Goal: Information Seeking & Learning: Get advice/opinions

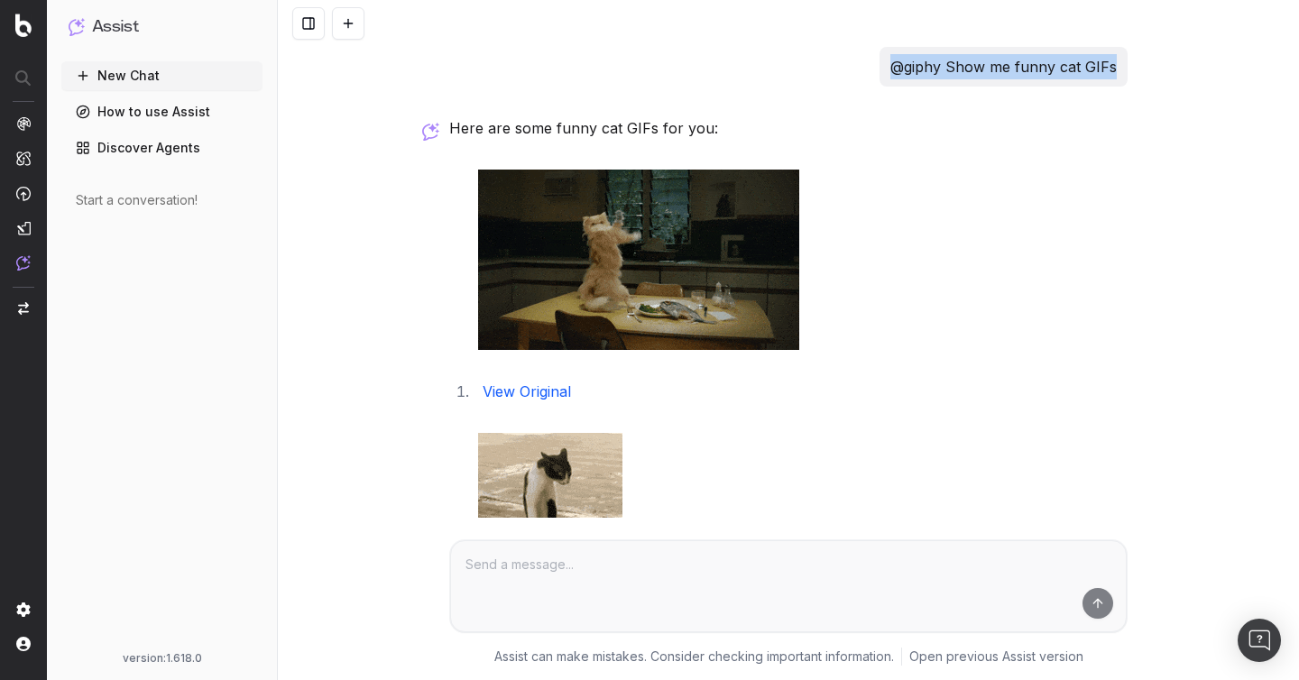
drag, startPoint x: 877, startPoint y: 66, endPoint x: 1131, endPoint y: 65, distance: 254.3
copy p "@giphy Show me funny cat GIFs"
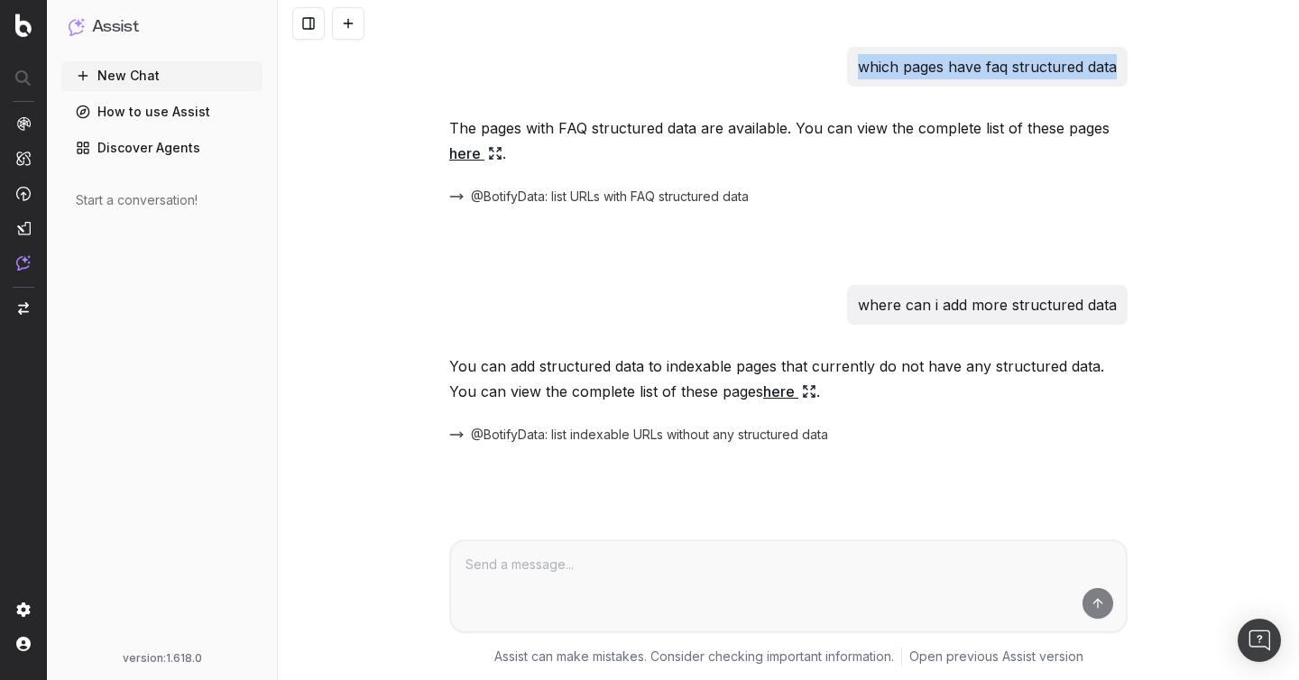
drag, startPoint x: 822, startPoint y: 69, endPoint x: 1151, endPoint y: 70, distance: 329.2
click at [1151, 70] on div "which pages have faq structured data The pages with FAQ structured data are ava…" at bounding box center [788, 340] width 1021 height 680
copy p "which pages have faq structured data"
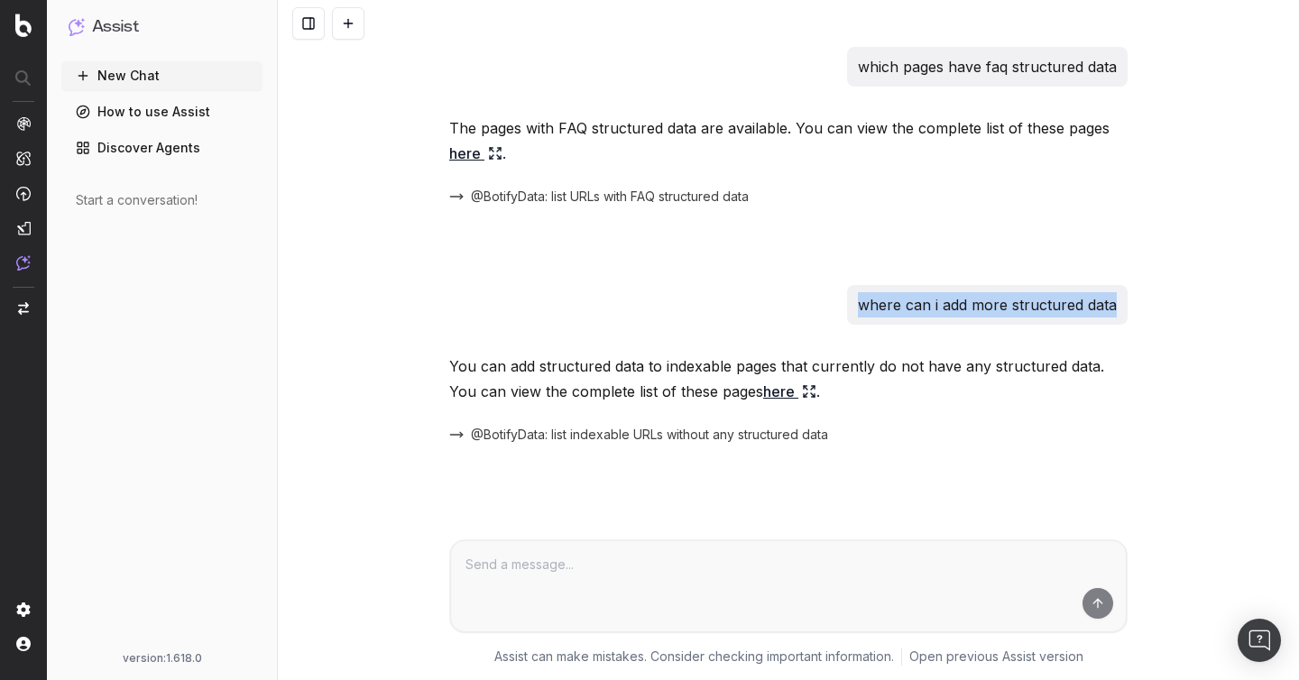
drag, startPoint x: 845, startPoint y: 309, endPoint x: 1157, endPoint y: 302, distance: 312.1
click at [1157, 302] on div "which pages have faq structured data The pages with FAQ structured data are ava…" at bounding box center [788, 340] width 1021 height 680
copy p "where can i add more structured data"
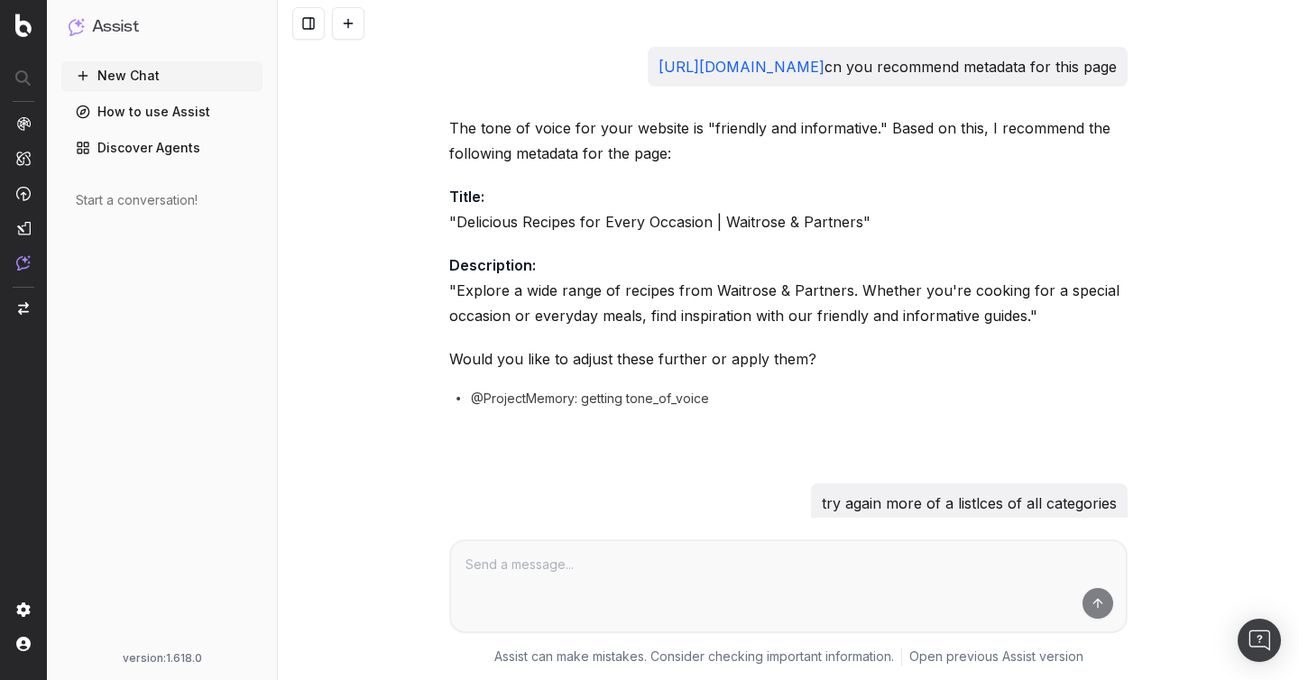
drag, startPoint x: 638, startPoint y: 101, endPoint x: 843, endPoint y: 61, distance: 208.5
click at [843, 61] on p "https://www.waitrose.com/ecom/recipes/all-categories cn you recommend metadata …" at bounding box center [887, 66] width 458 height 25
copy p "cn you recommend metadata for this page"
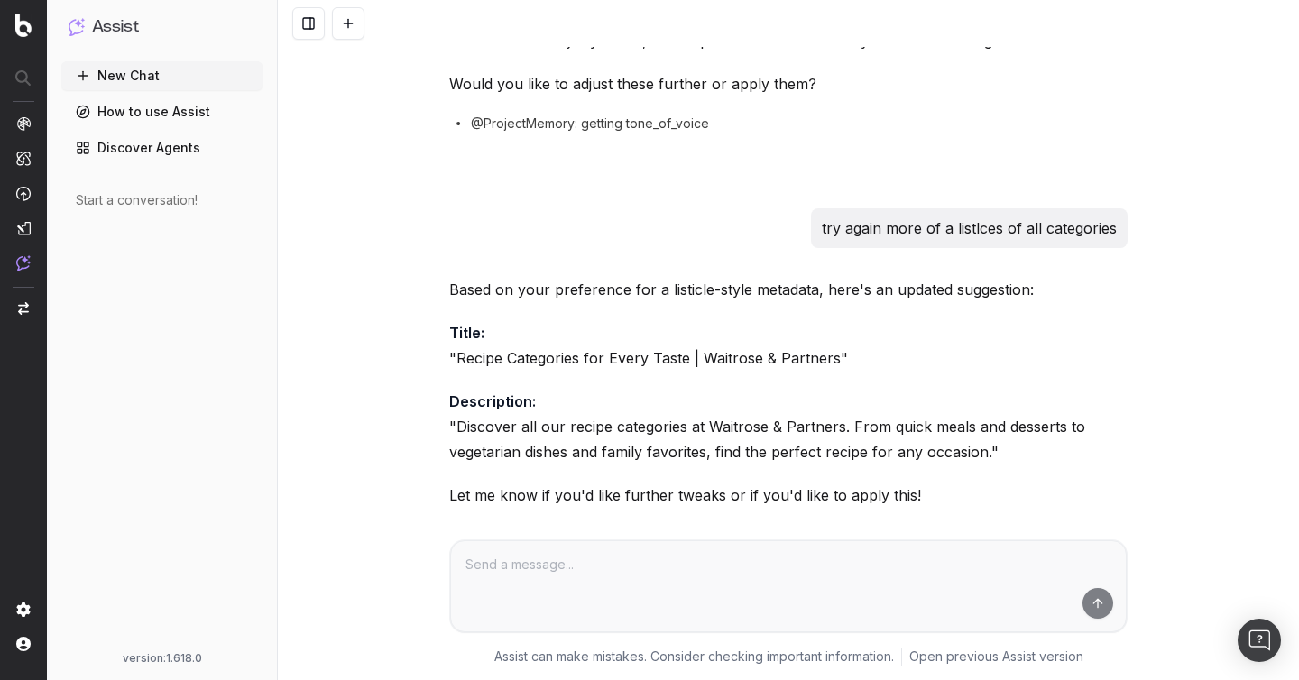
scroll to position [749, 0]
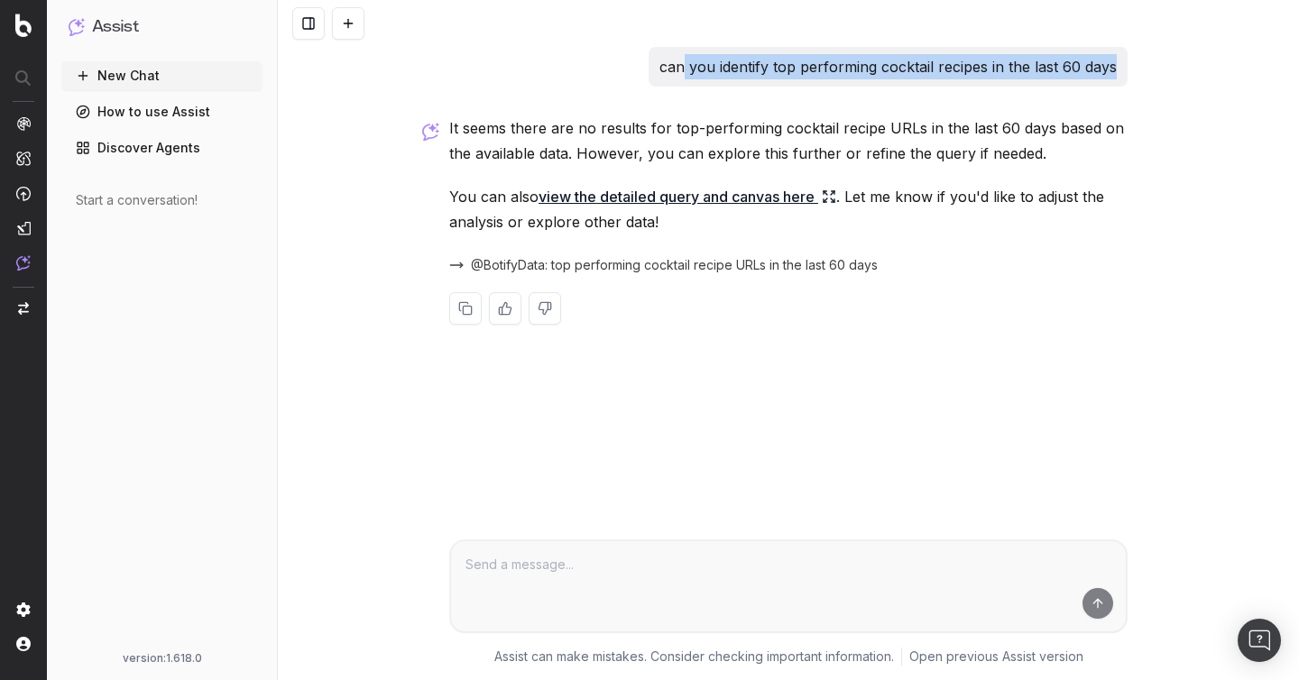
drag, startPoint x: 649, startPoint y: 82, endPoint x: 684, endPoint y: 55, distance: 43.7
click at [684, 55] on div "can you identify top performing cocktail recipes in the last 60 days" at bounding box center [788, 67] width 678 height 40
drag, startPoint x: 626, startPoint y: 59, endPoint x: 1154, endPoint y: 70, distance: 528.6
click at [1155, 71] on div "can you identify top performing cocktail recipes in the last 60 days It seems t…" at bounding box center [788, 340] width 1021 height 680
copy p "can you identify top performing cocktail recipes in the last 60 days"
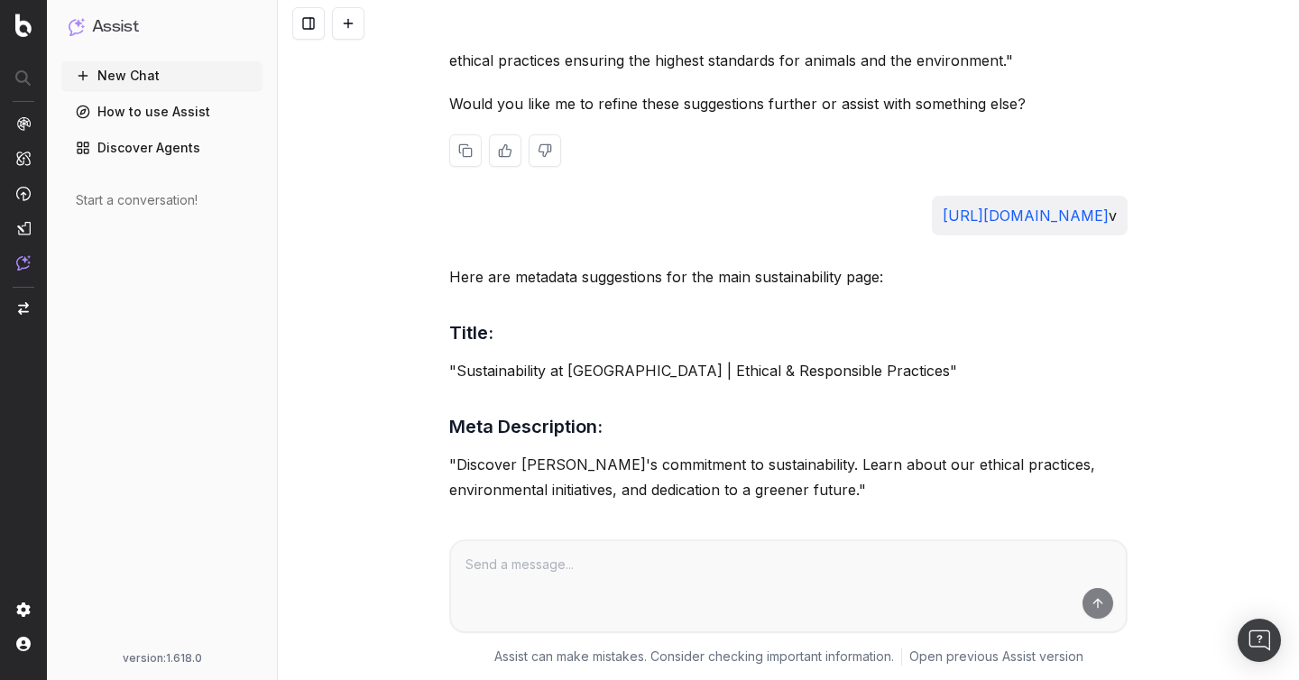
scroll to position [791, 0]
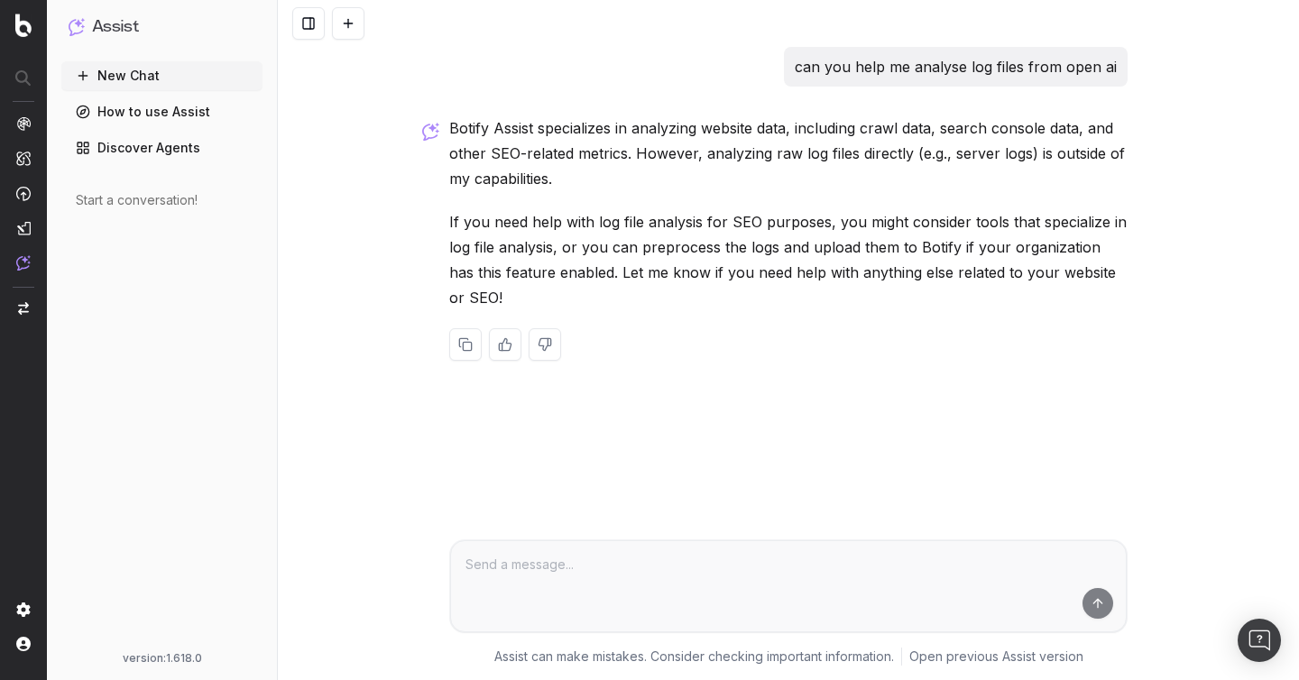
drag, startPoint x: 768, startPoint y: 60, endPoint x: 1161, endPoint y: 60, distance: 392.3
click at [1161, 60] on div "can you help me analyse log files from open ai Botify Assist specializes in ana…" at bounding box center [788, 340] width 1021 height 680
drag, startPoint x: 1160, startPoint y: 60, endPoint x: 1134, endPoint y: 80, distance: 32.1
click at [1134, 80] on div "can you help me analyse log files from open ai Botify Assist specializes in ana…" at bounding box center [788, 340] width 1021 height 680
copy p "can you help me analyse log files from open ai"
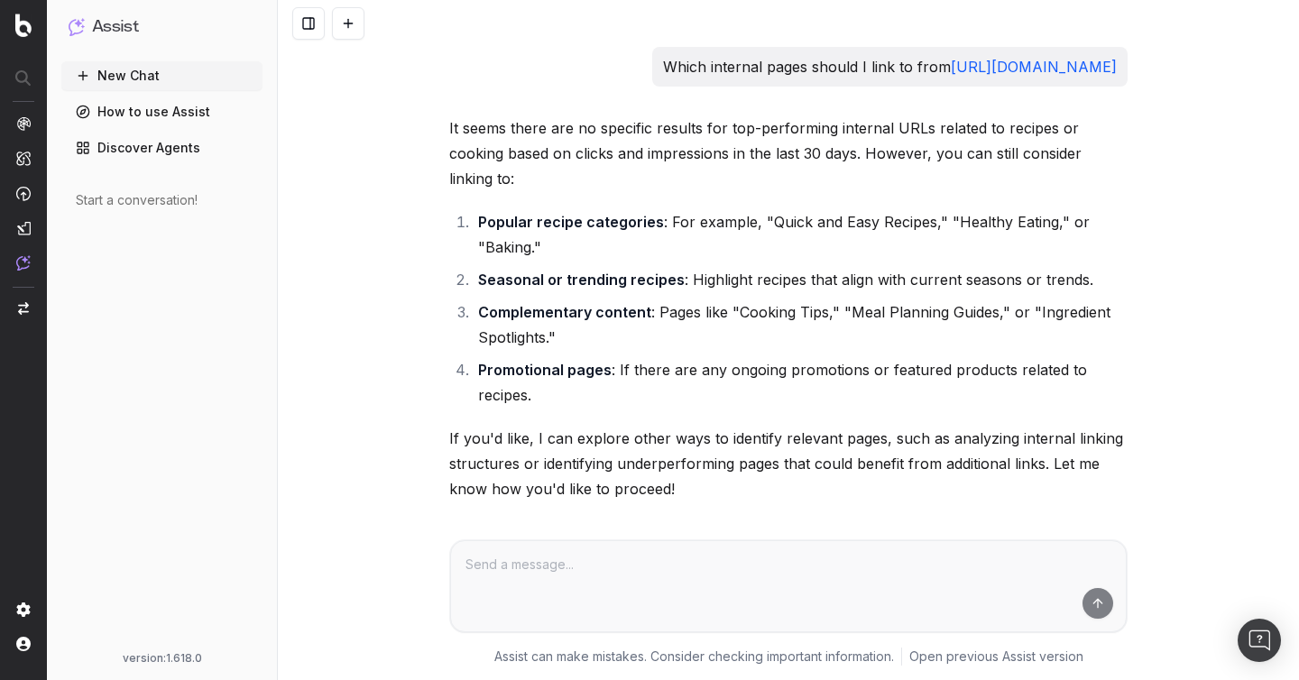
drag, startPoint x: 547, startPoint y: 64, endPoint x: 837, endPoint y: 66, distance: 289.5
click at [837, 66] on div "Which internal pages should I link to from https://www.waitrose.com/ecom/recipes" at bounding box center [889, 67] width 475 height 40
copy p "Which internal pages should I link to from"
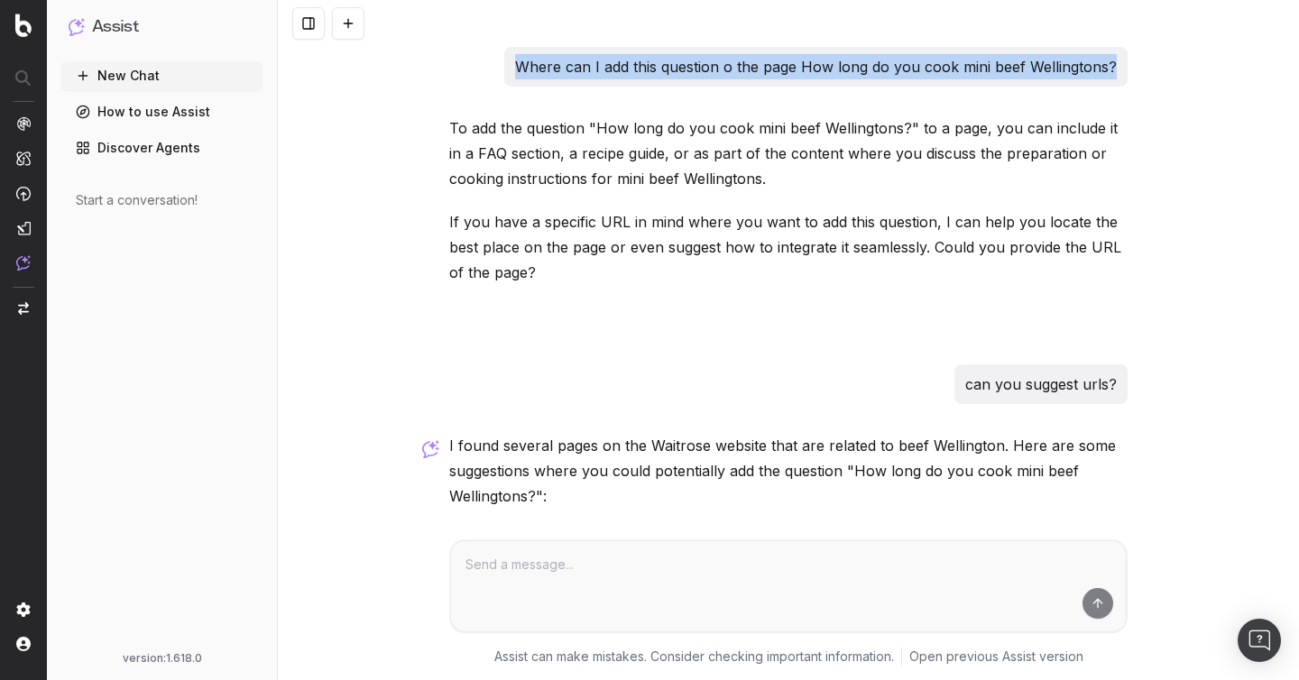
drag, startPoint x: 502, startPoint y: 60, endPoint x: 1132, endPoint y: 59, distance: 629.5
click at [1132, 59] on div "Where can I add this question o the page How long do you cook mini beef Welling…" at bounding box center [788, 534] width 693 height 974
copy p "Where can I add this question o the page How long do you cook mini beef Welling…"
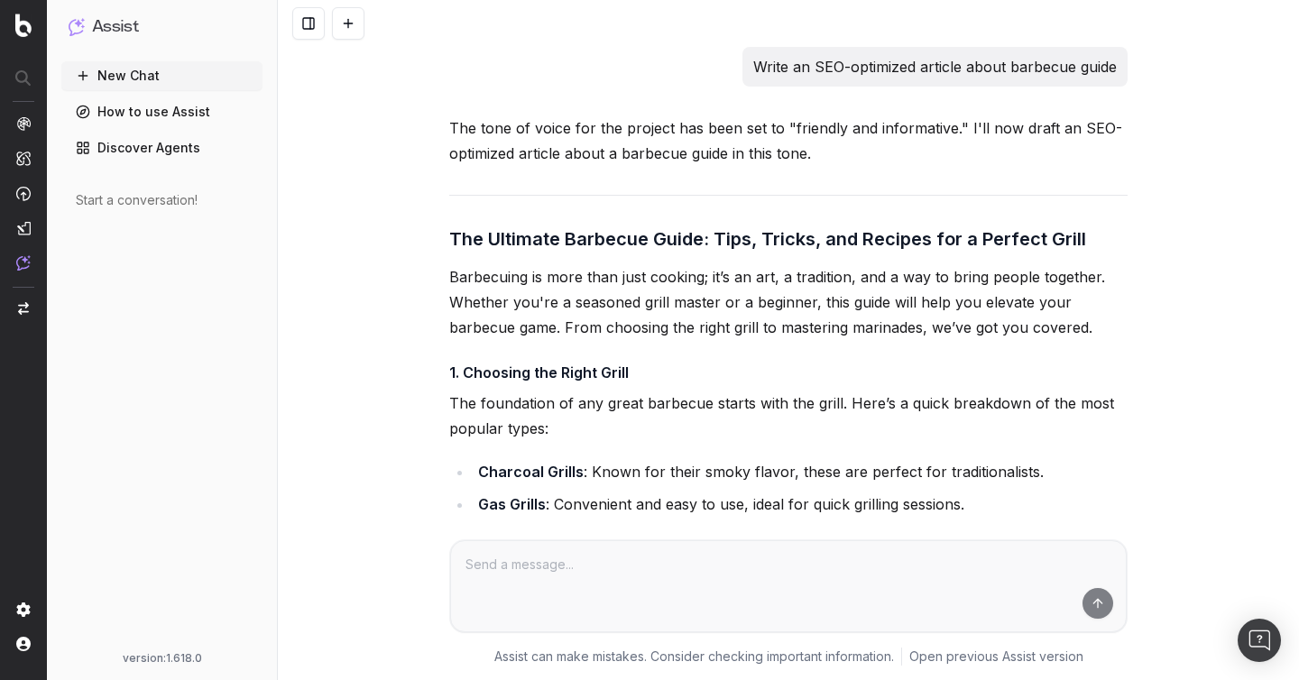
drag, startPoint x: 728, startPoint y: 50, endPoint x: 1194, endPoint y: 57, distance: 466.3
click at [1195, 60] on div "Write an SEO-optimized article about barbecue guide The tone of voice for the p…" at bounding box center [788, 340] width 1021 height 680
drag, startPoint x: 1189, startPoint y: 57, endPoint x: 1122, endPoint y: 77, distance: 70.5
click at [1122, 77] on div "Write an SEO-optimized article about barbecue guide The tone of voice for the p…" at bounding box center [788, 340] width 1021 height 680
copy p "Write an SEO-optimized article about barbecue guide"
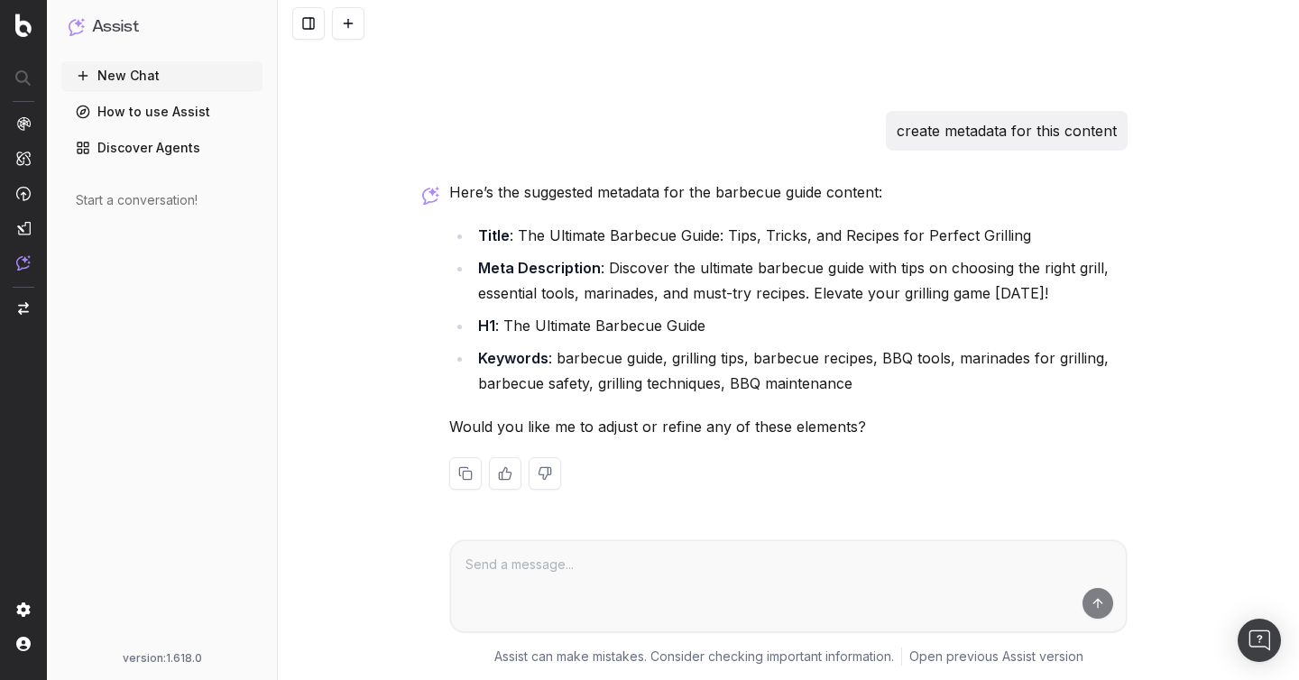
scroll to position [1826, 0]
drag, startPoint x: 867, startPoint y: 138, endPoint x: 1093, endPoint y: 134, distance: 226.4
click at [1093, 134] on div "create metadata for this content" at bounding box center [788, 130] width 678 height 40
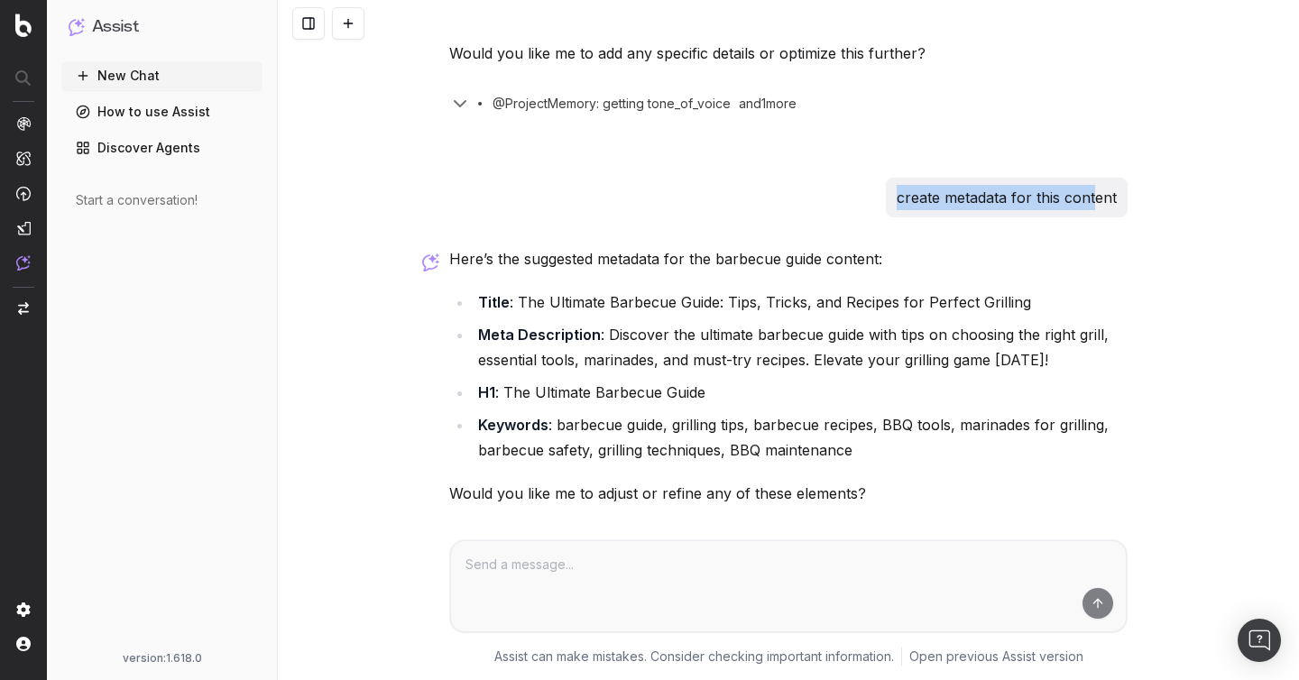
scroll to position [1710, 0]
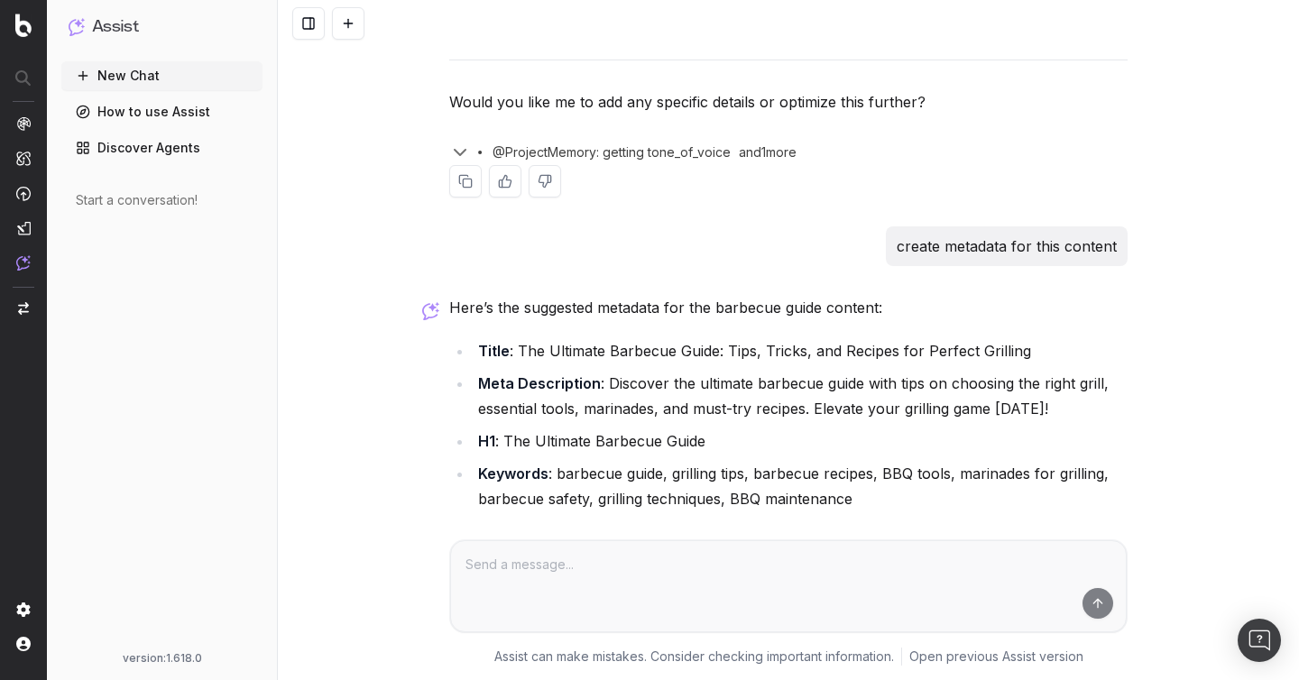
drag, startPoint x: 905, startPoint y: 246, endPoint x: 1155, endPoint y: 245, distance: 250.7
click at [1155, 245] on div "Write an SEO-optimized article about barbecue guide The tone of voice for the p…" at bounding box center [788, 340] width 1021 height 680
copy p "create metadata for this content"
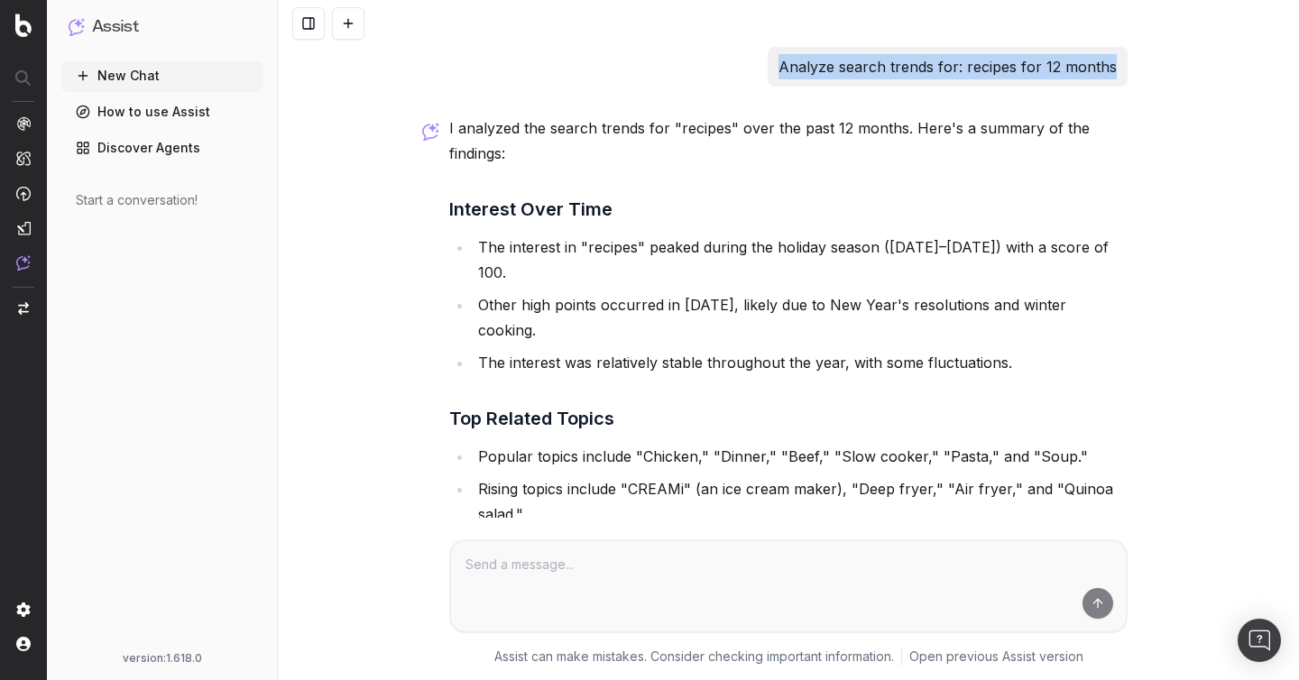
drag, startPoint x: 782, startPoint y: 75, endPoint x: 1129, endPoint y: 81, distance: 347.3
click at [1129, 82] on div "Analyze search trends for: recipes for 12 months I analyzed the search trends f…" at bounding box center [788, 456] width 693 height 819
copy p "Analyze search trends for: recipes for 12 months"
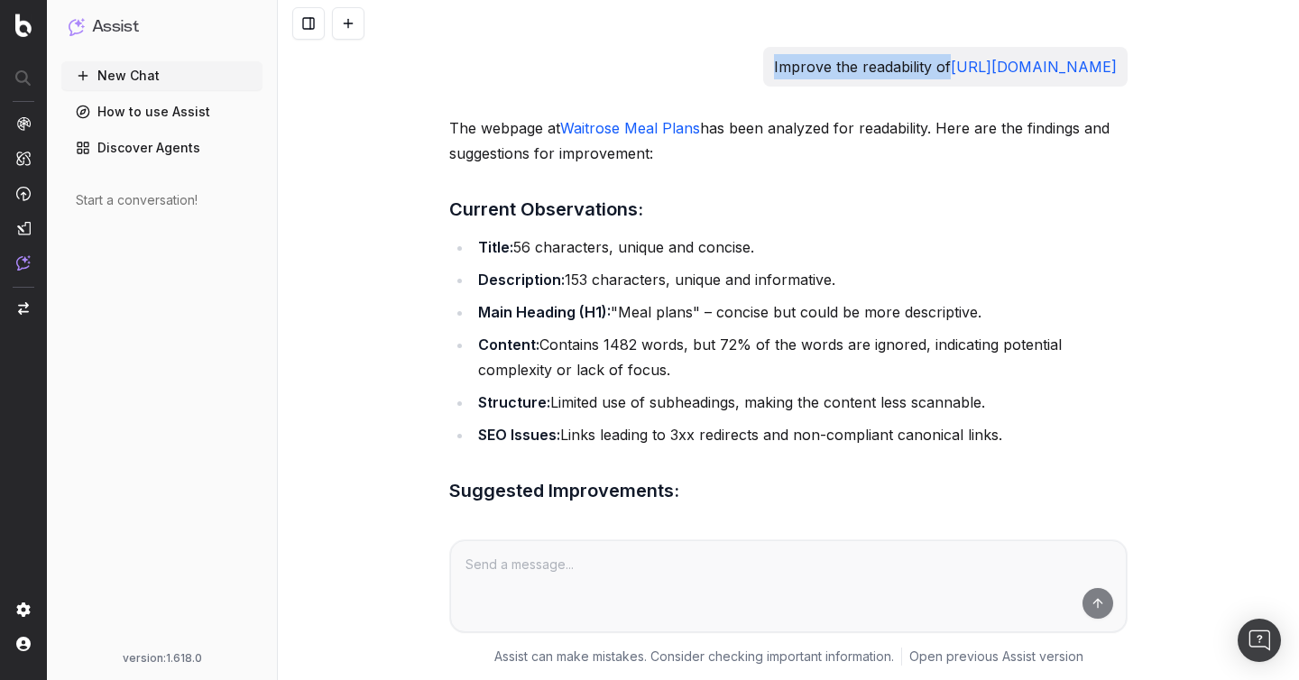
drag, startPoint x: 571, startPoint y: 69, endPoint x: 753, endPoint y: 71, distance: 182.2
click at [763, 71] on div "Improve the readability of https://www.waitrose.com/ecom/recipes/meal-plans" at bounding box center [945, 67] width 364 height 40
copy p "Improve the readability of"
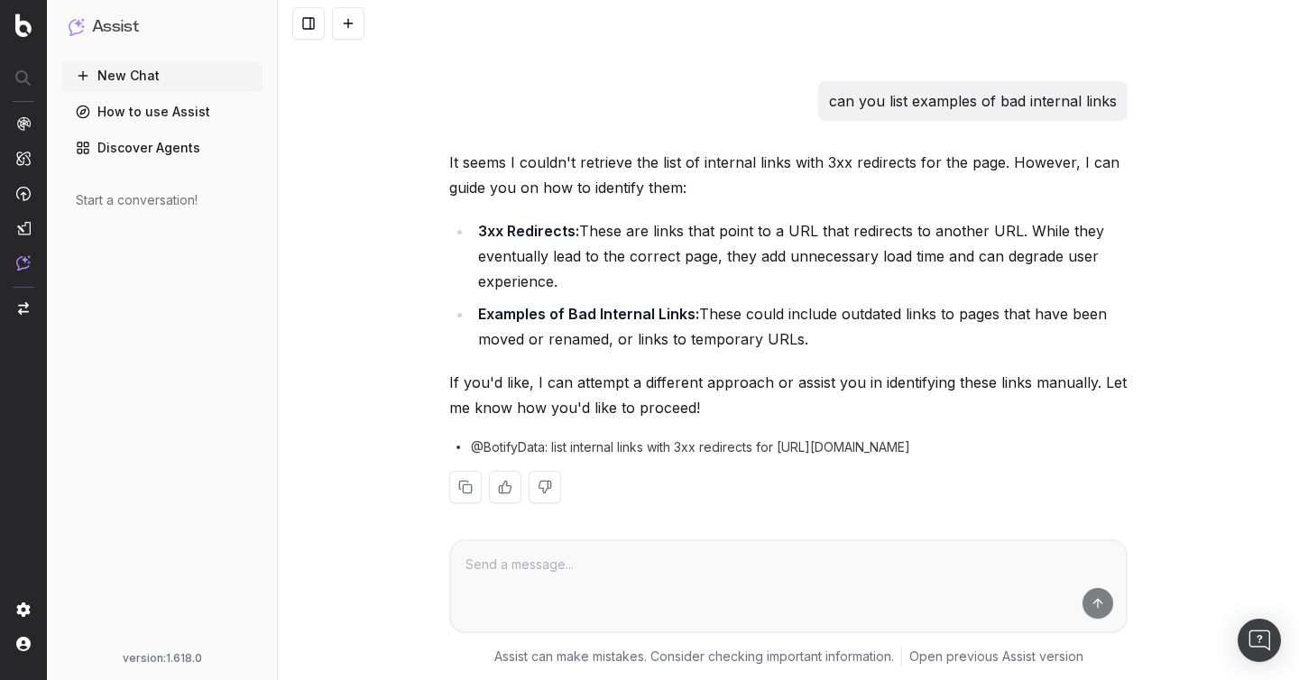
scroll to position [1123, 0]
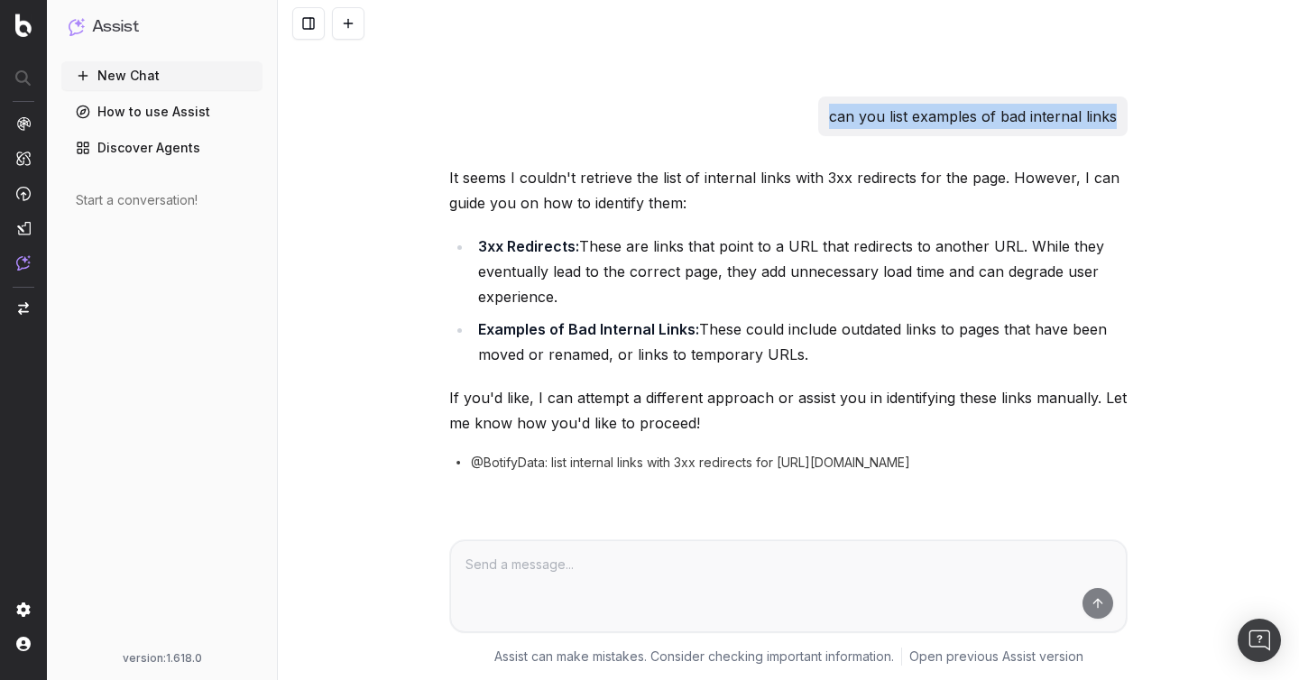
drag, startPoint x: 797, startPoint y: 126, endPoint x: 1117, endPoint y: 125, distance: 320.1
click at [1117, 125] on div "can you list examples of bad internal links" at bounding box center [788, 116] width 678 height 40
copy p "can you list examples of bad internal links"
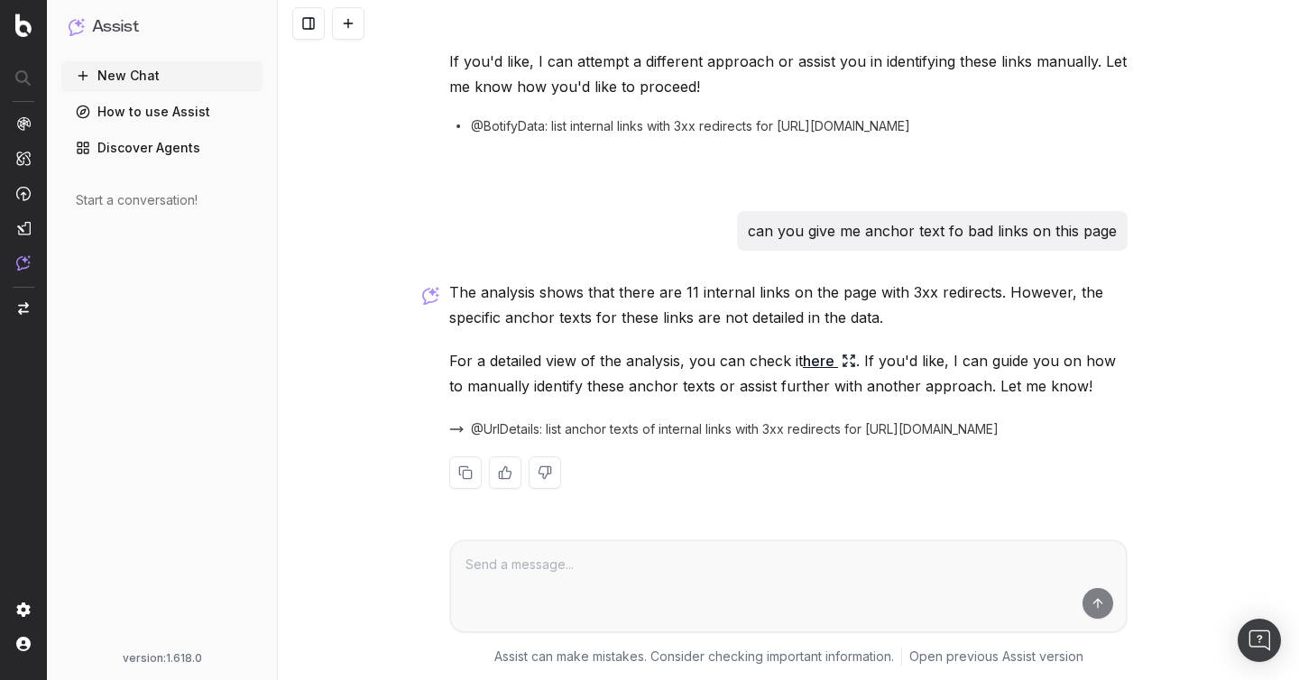
scroll to position [1457, 0]
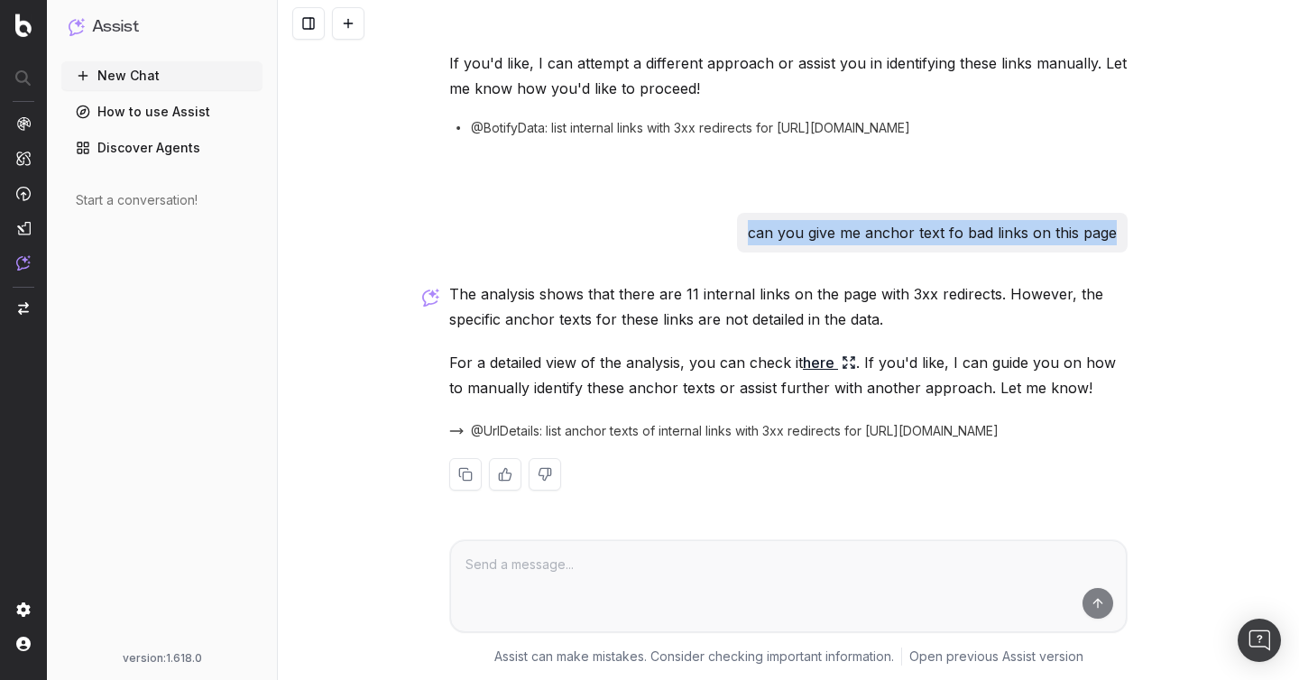
drag, startPoint x: 739, startPoint y: 244, endPoint x: 1176, endPoint y: 242, distance: 437.4
click at [1177, 242] on div "Improve the readability of https://www.waitrose.com/ecom/recipes/meal-plans The…" at bounding box center [788, 340] width 1021 height 680
copy p "can you give me anchor text fo bad links on this page"
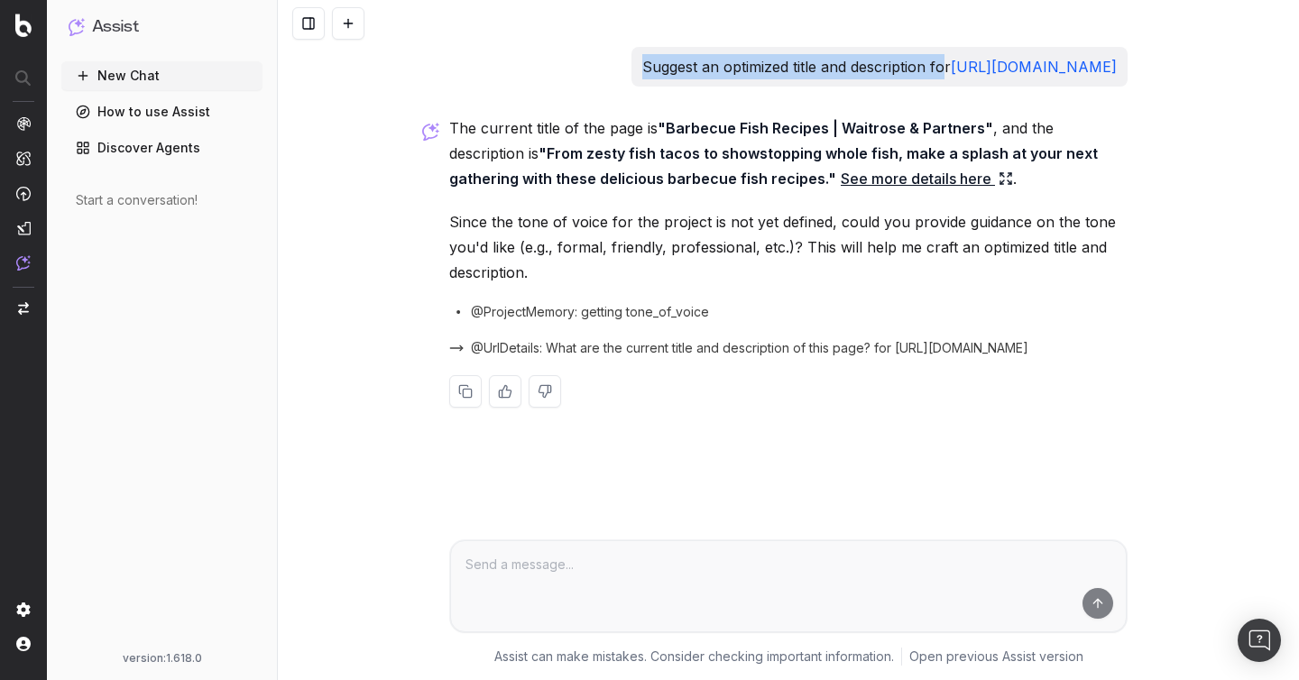
drag, startPoint x: 456, startPoint y: 65, endPoint x: 767, endPoint y: 64, distance: 310.2
click at [767, 64] on div "Suggest an optimized title and description for https://www.waitrose.com/ecom/re…" at bounding box center [879, 67] width 496 height 40
drag, startPoint x: 771, startPoint y: 67, endPoint x: 452, endPoint y: 66, distance: 319.2
click at [631, 66] on div "Suggest an optimized title and description for https://www.waitrose.com/ecom/re…" at bounding box center [879, 67] width 496 height 40
copy p "Suggest an optimized title and description for"
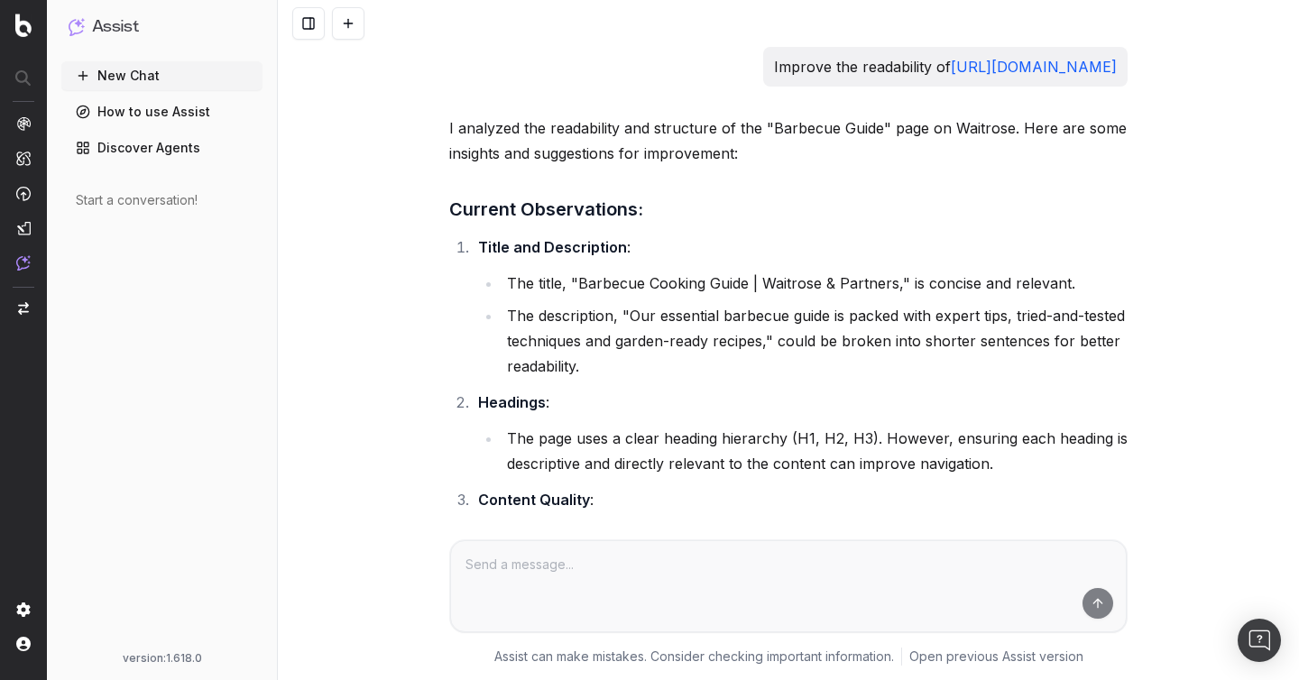
drag, startPoint x: 452, startPoint y: 61, endPoint x: 675, endPoint y: 60, distance: 223.7
click at [763, 60] on div "Improve the readability of [URL][DOMAIN_NAME]" at bounding box center [945, 67] width 364 height 40
copy p "Improve the readability of"
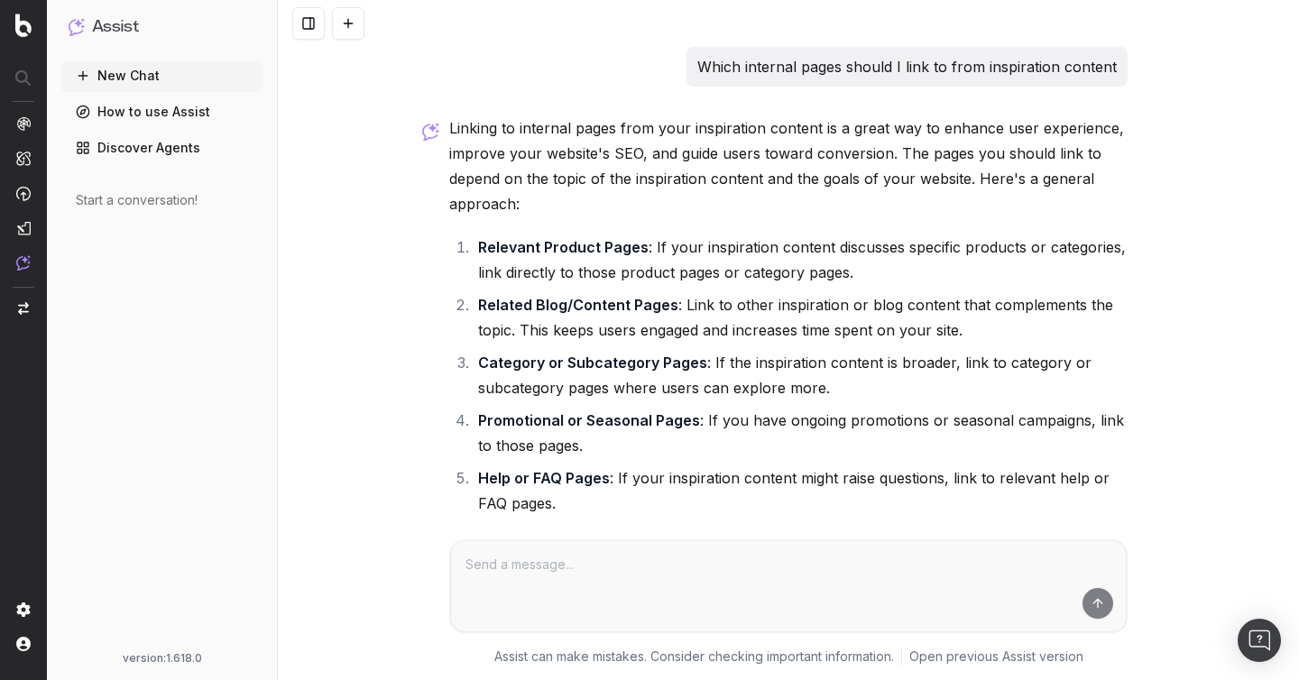
drag, startPoint x: 671, startPoint y: 67, endPoint x: 1176, endPoint y: 62, distance: 505.0
click at [1176, 63] on div "Which internal pages should I link to from inspiration content Linking to inter…" at bounding box center [788, 340] width 1021 height 680
drag, startPoint x: 1155, startPoint y: 69, endPoint x: 684, endPoint y: 74, distance: 470.8
click at [684, 74] on div "Which internal pages should I link to from inspiration content Linking to inter…" at bounding box center [788, 340] width 1021 height 680
copy p "Which internal pages should I link to from inspiration content"
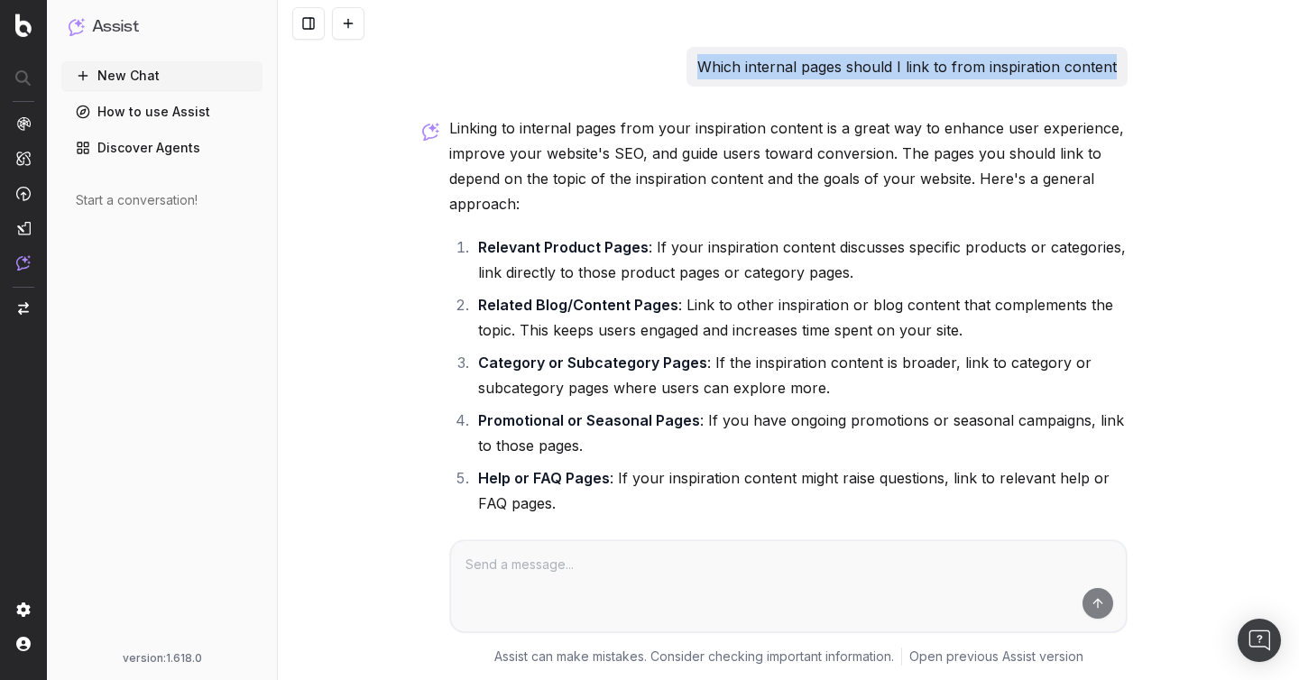
scroll to position [229, 0]
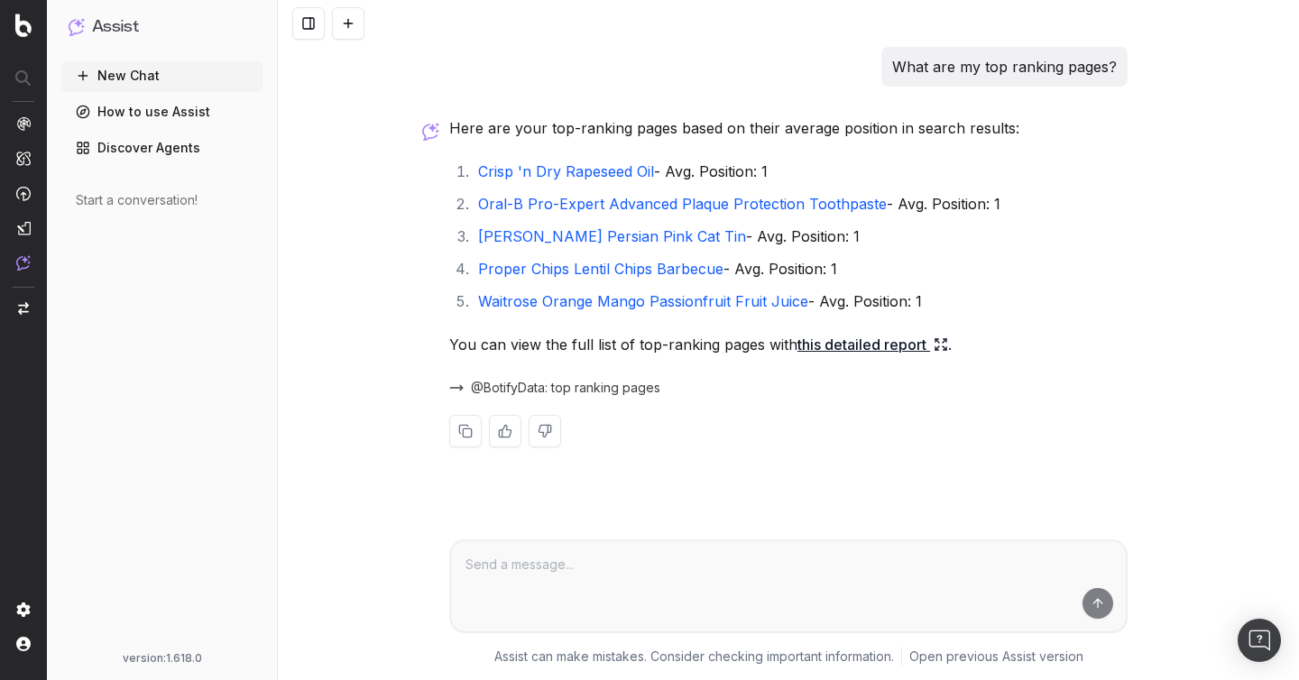
drag, startPoint x: 871, startPoint y: 66, endPoint x: 1195, endPoint y: 72, distance: 323.8
click at [1195, 72] on div "What are my top ranking pages? Here are your top-ranking pages based on their a…" at bounding box center [788, 340] width 1021 height 680
drag, startPoint x: 1163, startPoint y: 63, endPoint x: 1117, endPoint y: 77, distance: 47.9
click at [1117, 77] on div "What are my top ranking pages? Here are your top-ranking pages based on their a…" at bounding box center [788, 340] width 1021 height 680
copy p "What are my top ranking pages?"
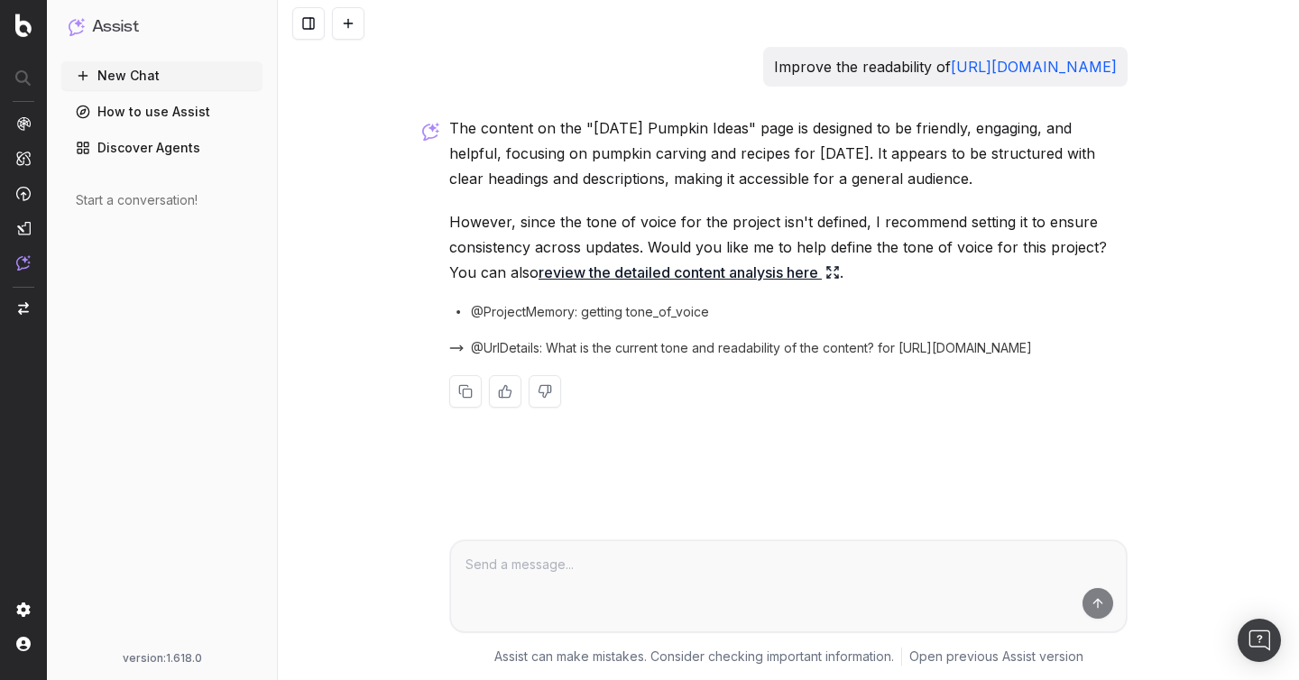
drag, startPoint x: 455, startPoint y: 65, endPoint x: 688, endPoint y: 65, distance: 232.7
click at [763, 66] on div "Improve the readability of [URL][DOMAIN_NAME]" at bounding box center [945, 67] width 364 height 40
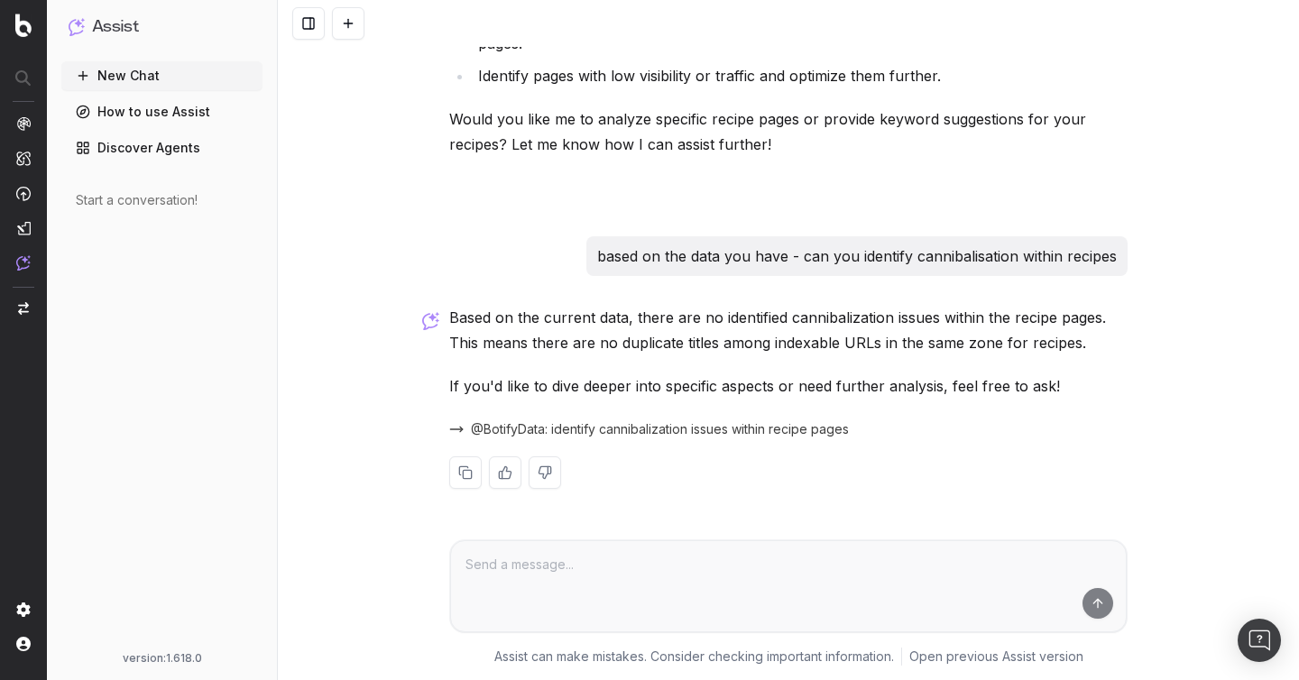
scroll to position [1579, 0]
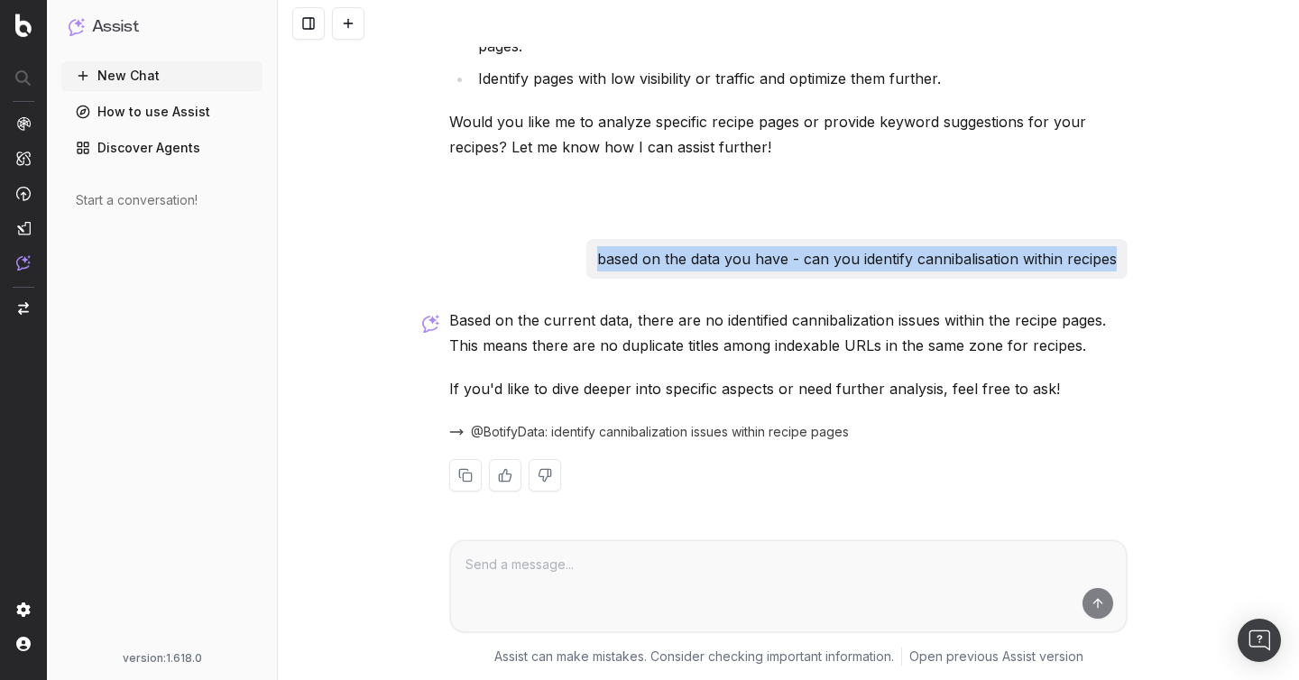
drag, startPoint x: 580, startPoint y: 264, endPoint x: 1123, endPoint y: 263, distance: 542.9
click at [1123, 263] on div "based on the data you have - can you identify cannibalisation within recipes" at bounding box center [788, 259] width 678 height 40
copy p "based on the data you have - can you identify cannibalisation within recipes"
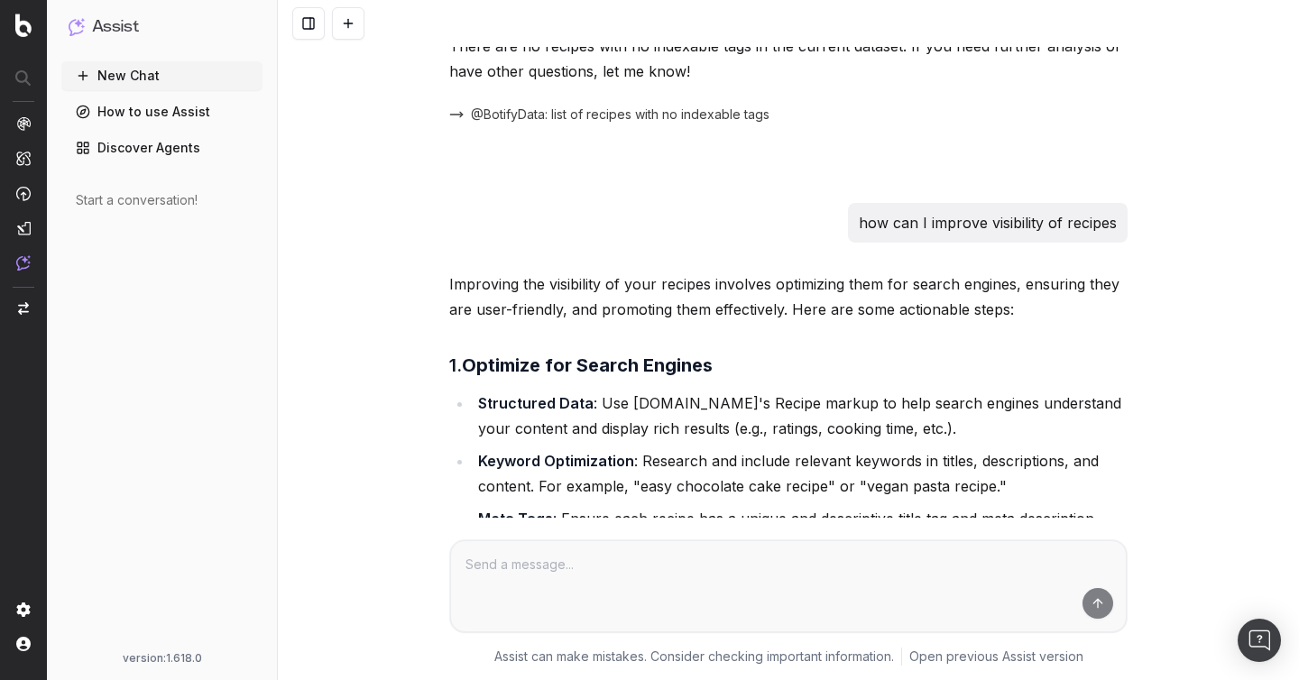
scroll to position [142, 0]
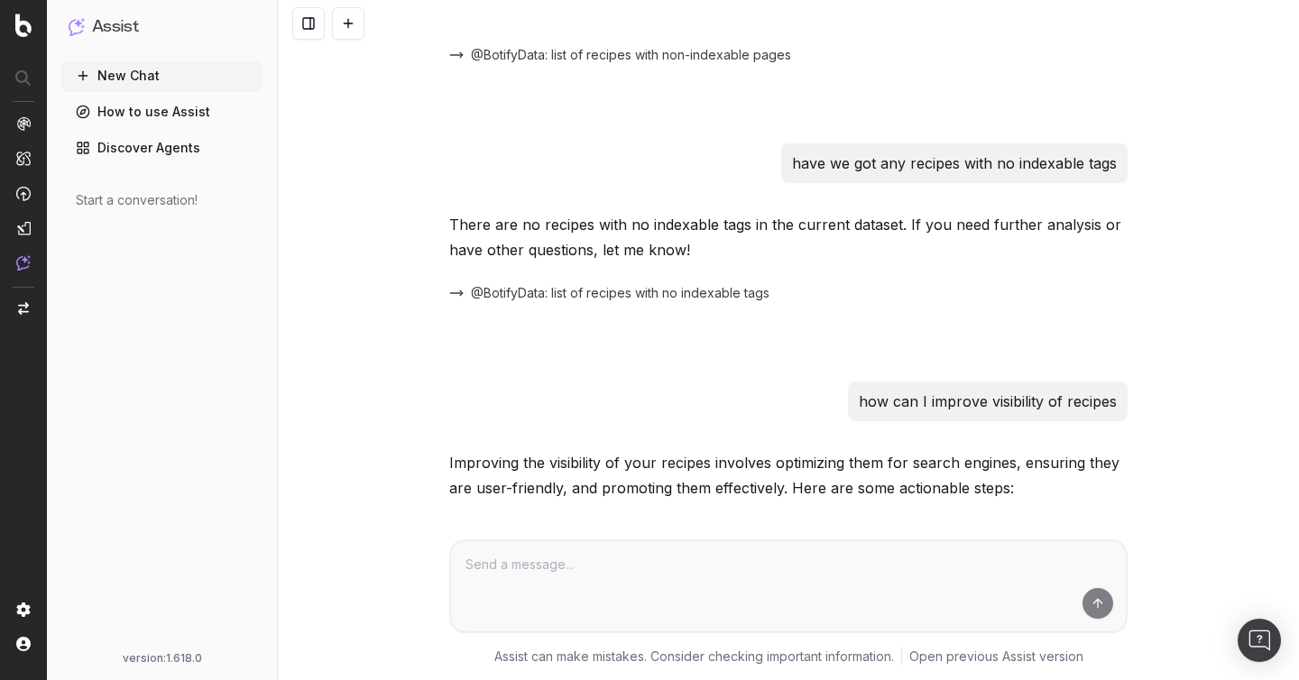
drag, startPoint x: 838, startPoint y: 401, endPoint x: 1157, endPoint y: 401, distance: 319.2
click at [1158, 401] on div "show me a list of recipes with non indexable pages It seems there are no recipe…" at bounding box center [788, 340] width 1021 height 680
copy p "how can I improve visibility of recipes"
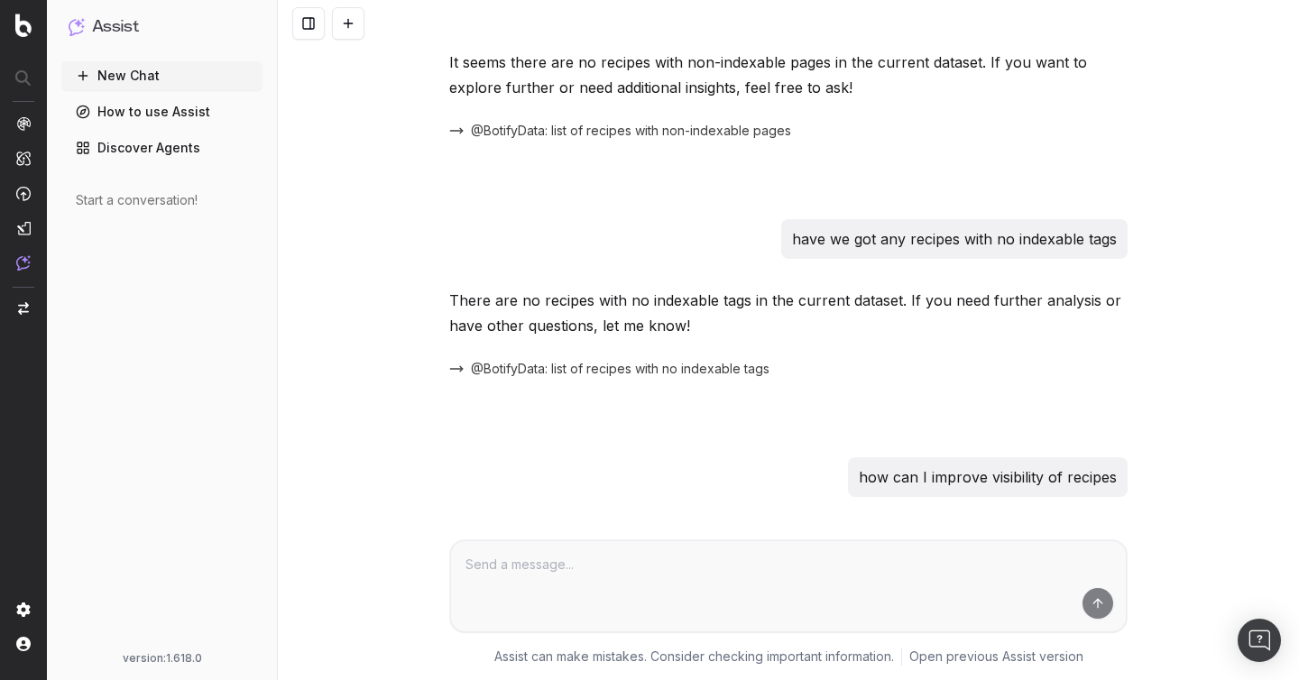
scroll to position [31, 0]
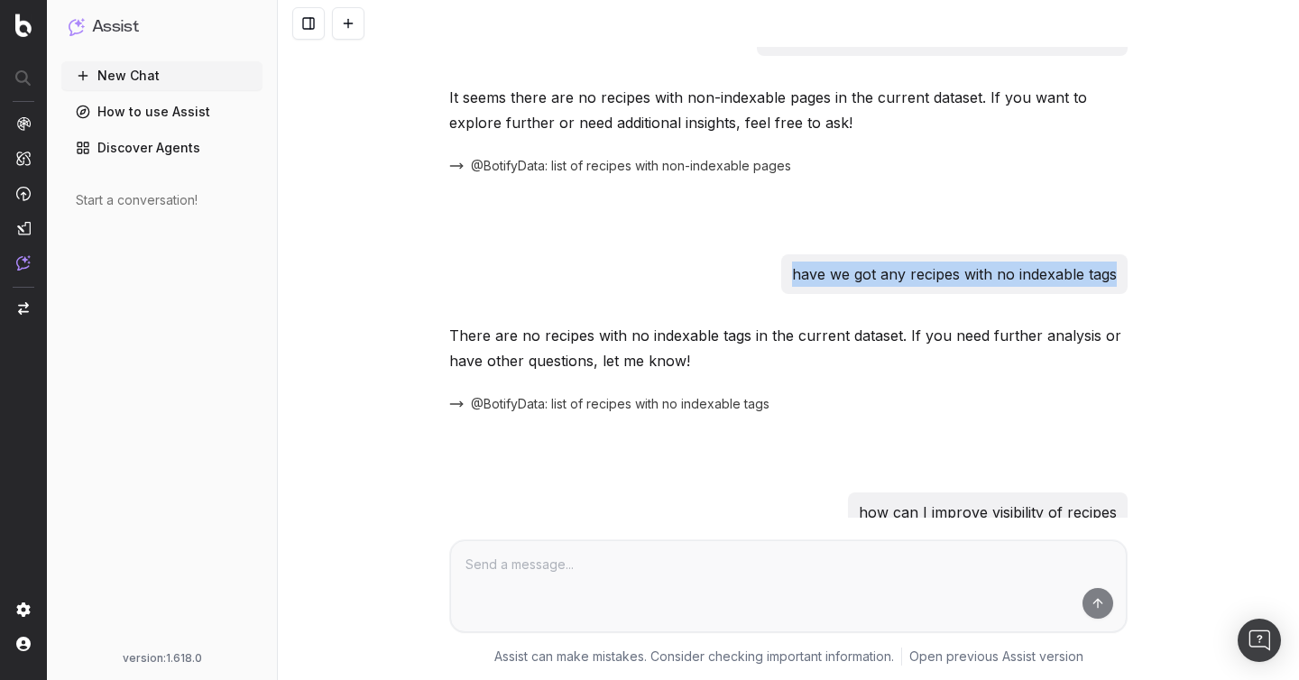
drag, startPoint x: 761, startPoint y: 266, endPoint x: 1231, endPoint y: 267, distance: 469.8
click at [1231, 267] on div "show me a list of recipes with non indexable pages It seems there are no recipe…" at bounding box center [788, 340] width 1021 height 680
copy p "have we got any recipes with no indexable tags"
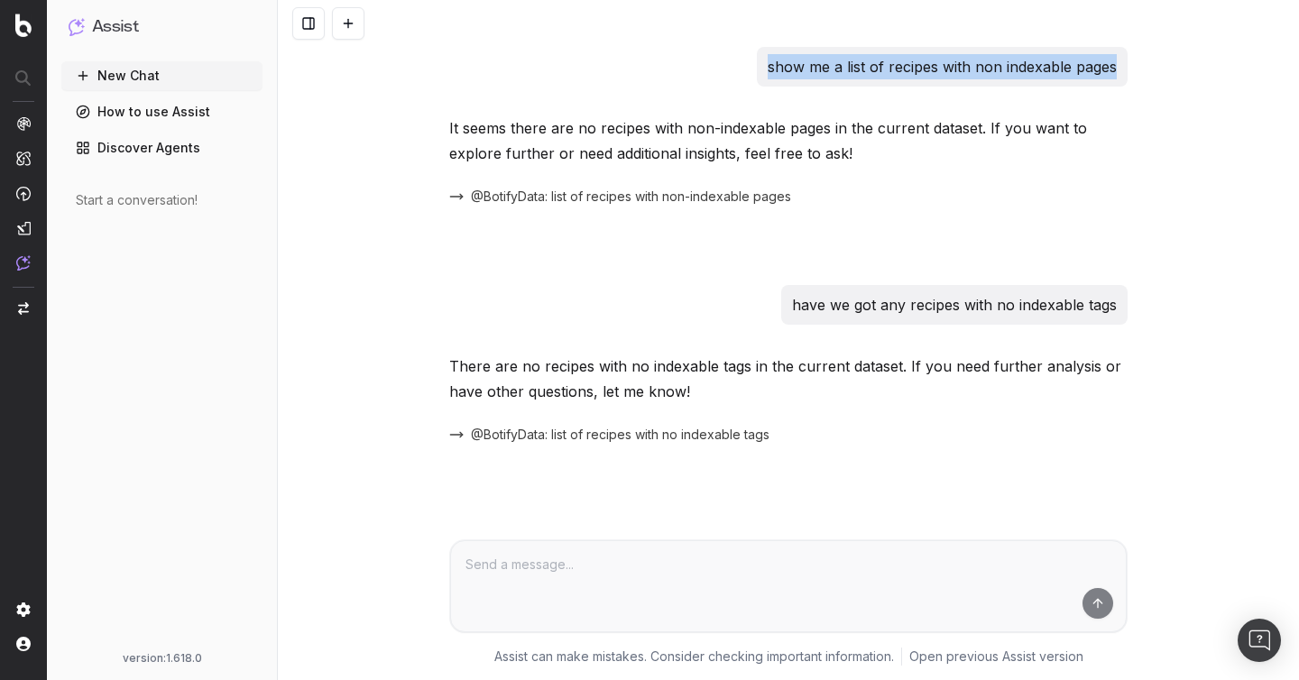
drag, startPoint x: 751, startPoint y: 68, endPoint x: 1116, endPoint y: 73, distance: 364.4
click at [1116, 73] on div "show me a list of recipes with non indexable pages" at bounding box center [788, 67] width 678 height 40
copy p "show me a list of recipes with non indexable pages"
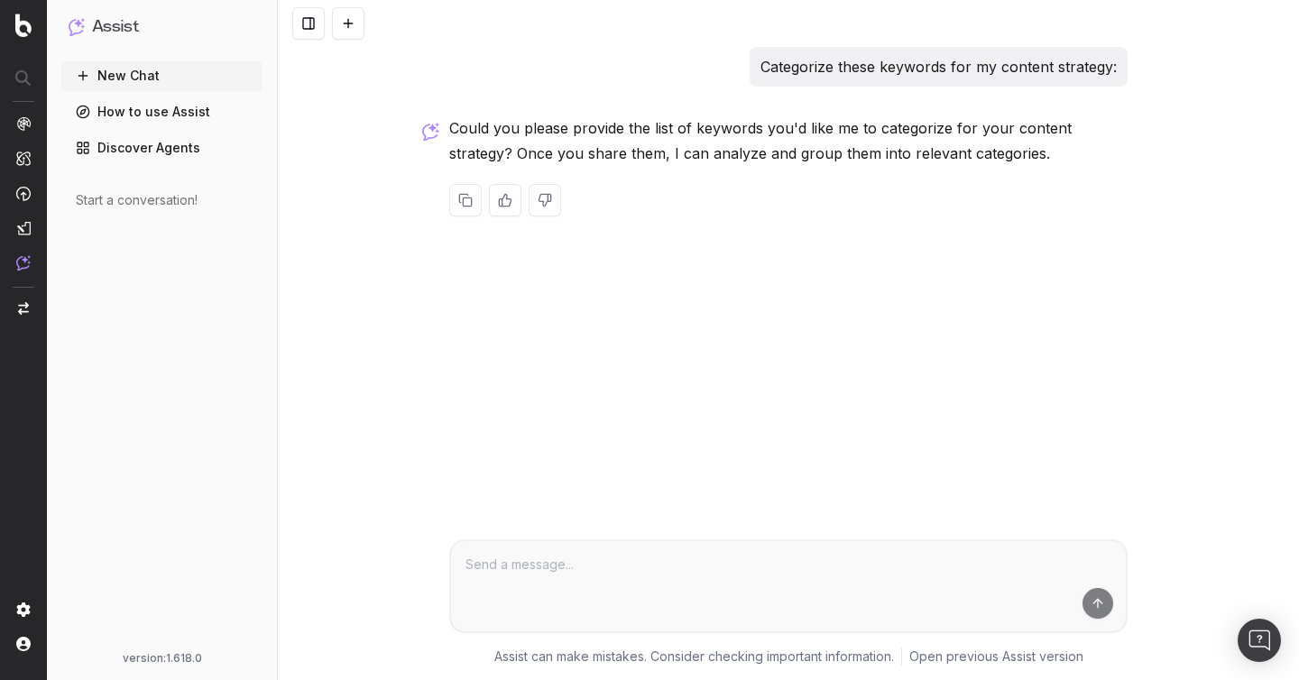
drag, startPoint x: 697, startPoint y: 79, endPoint x: 771, endPoint y: 39, distance: 84.4
click at [771, 39] on div "Categorize these keywords for my content strategy: Could you please provide the…" at bounding box center [788, 340] width 1021 height 680
copy p "Categorize these keywords for my content strategy:"
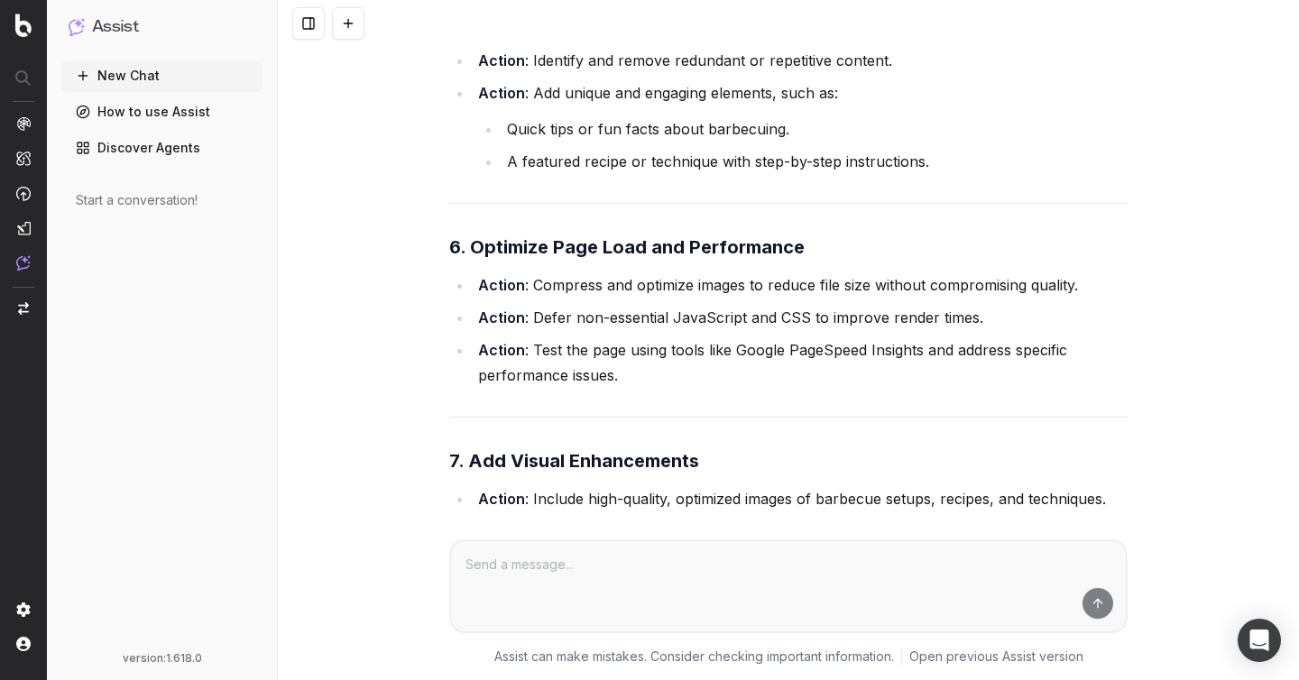
scroll to position [3130, 0]
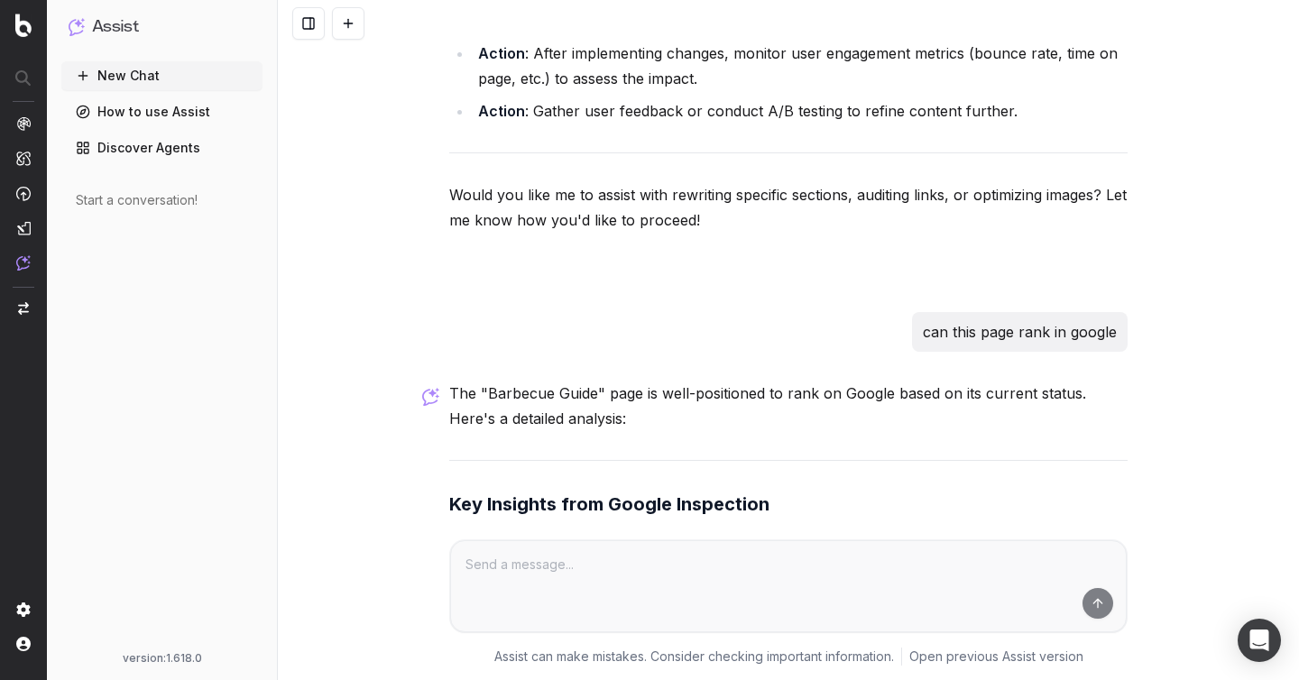
drag, startPoint x: 897, startPoint y: 375, endPoint x: 1142, endPoint y: 355, distance: 245.2
click at [1142, 354] on div "Improve the readability of [URL][DOMAIN_NAME] I analyzed the readability and st…" at bounding box center [788, 340] width 1021 height 680
drag, startPoint x: 1142, startPoint y: 355, endPoint x: 920, endPoint y: 350, distance: 221.9
click at [920, 351] on div "Improve the readability of https://www.waitrose.com/ecom/content/inspiration/gu…" at bounding box center [788, 340] width 1021 height 680
copy p "can this page rank in google"
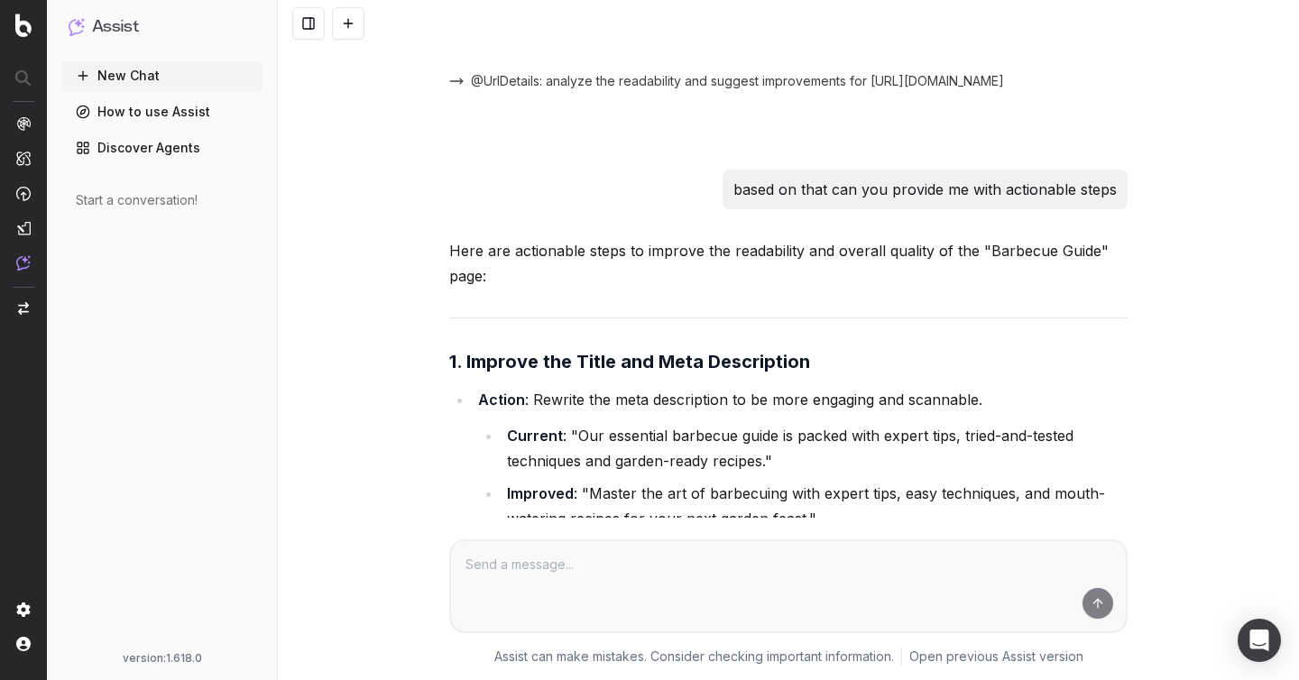
scroll to position [1291, 0]
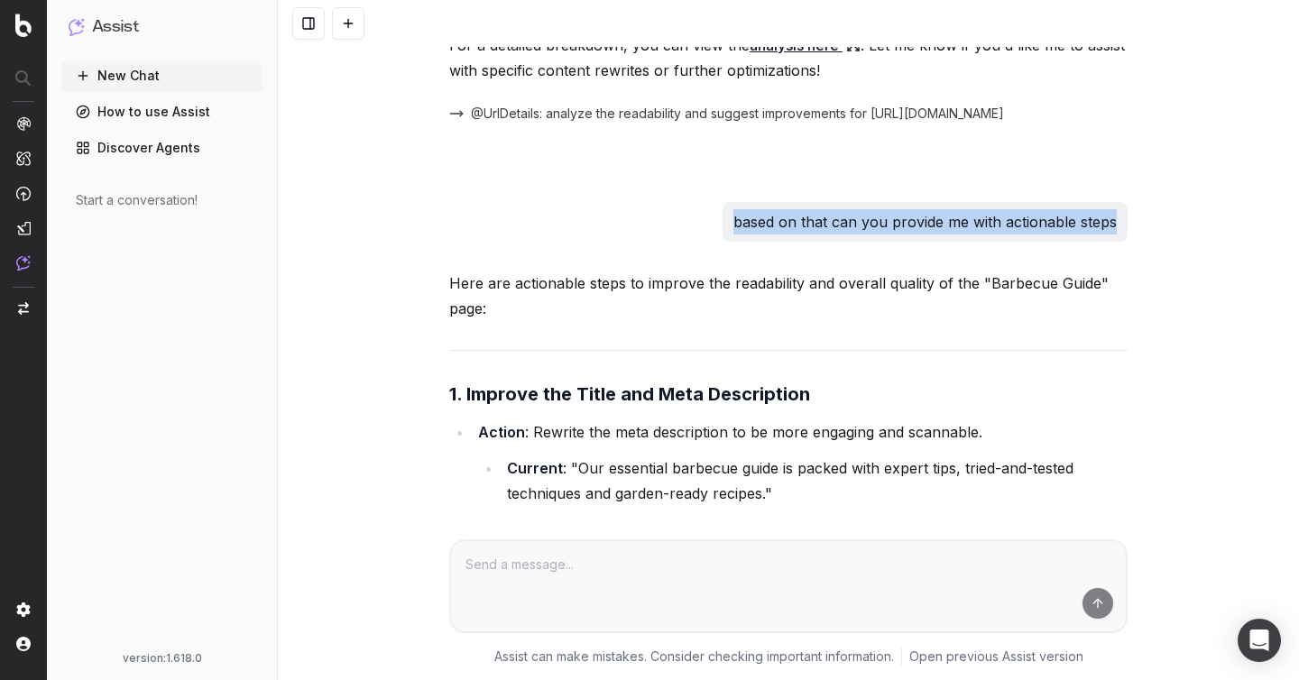
drag, startPoint x: 710, startPoint y: 245, endPoint x: 1140, endPoint y: 248, distance: 430.2
click at [1141, 248] on div "Improve the readability of https://www.waitrose.com/ecom/content/inspiration/gu…" at bounding box center [788, 340] width 1021 height 680
copy p "based on that can you provide me with actionable steps"
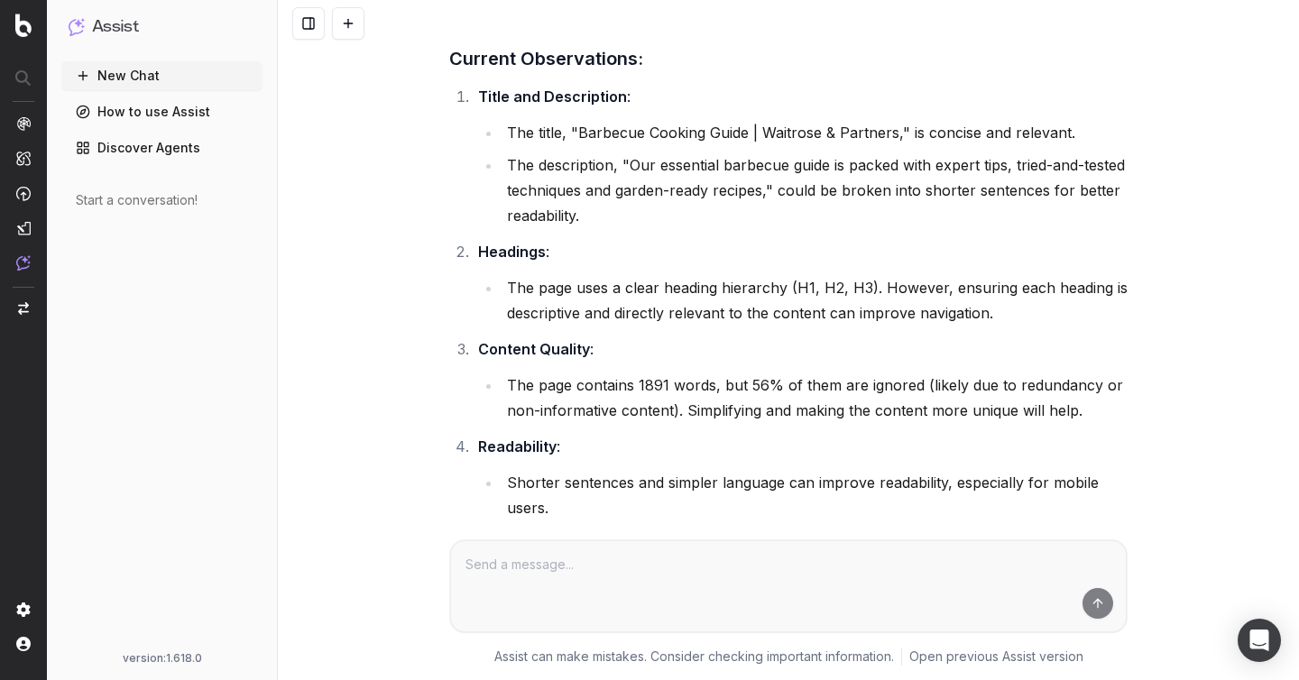
scroll to position [0, 0]
